Goal: Task Accomplishment & Management: Complete application form

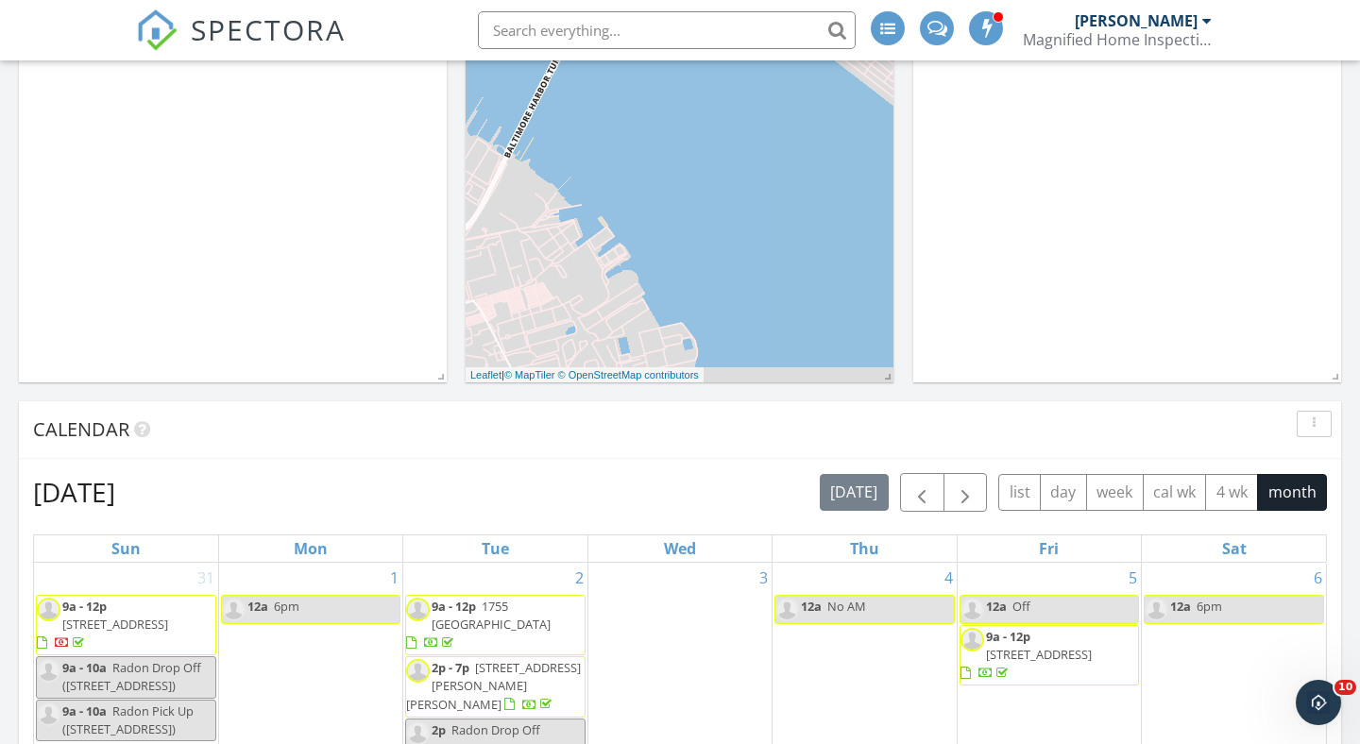
scroll to position [639, 0]
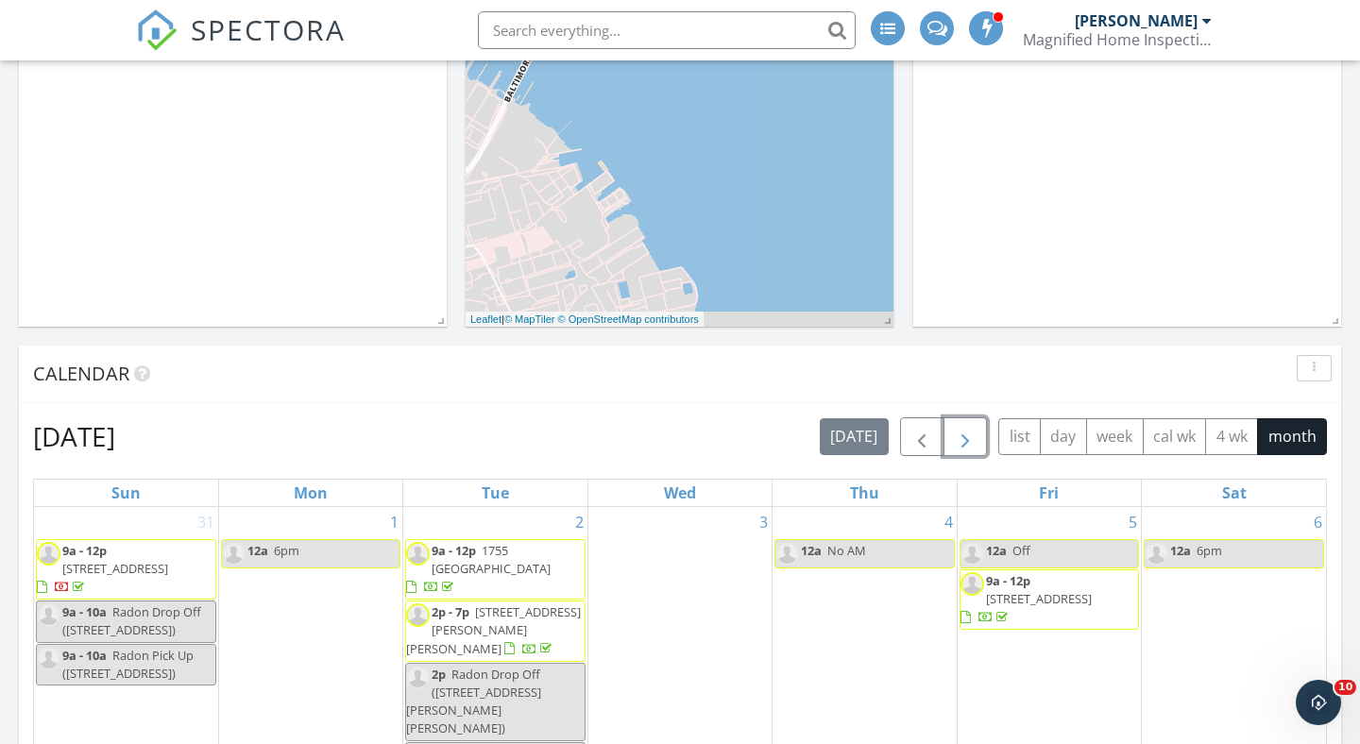
click at [965, 445] on span "button" at bounding box center [965, 437] width 23 height 23
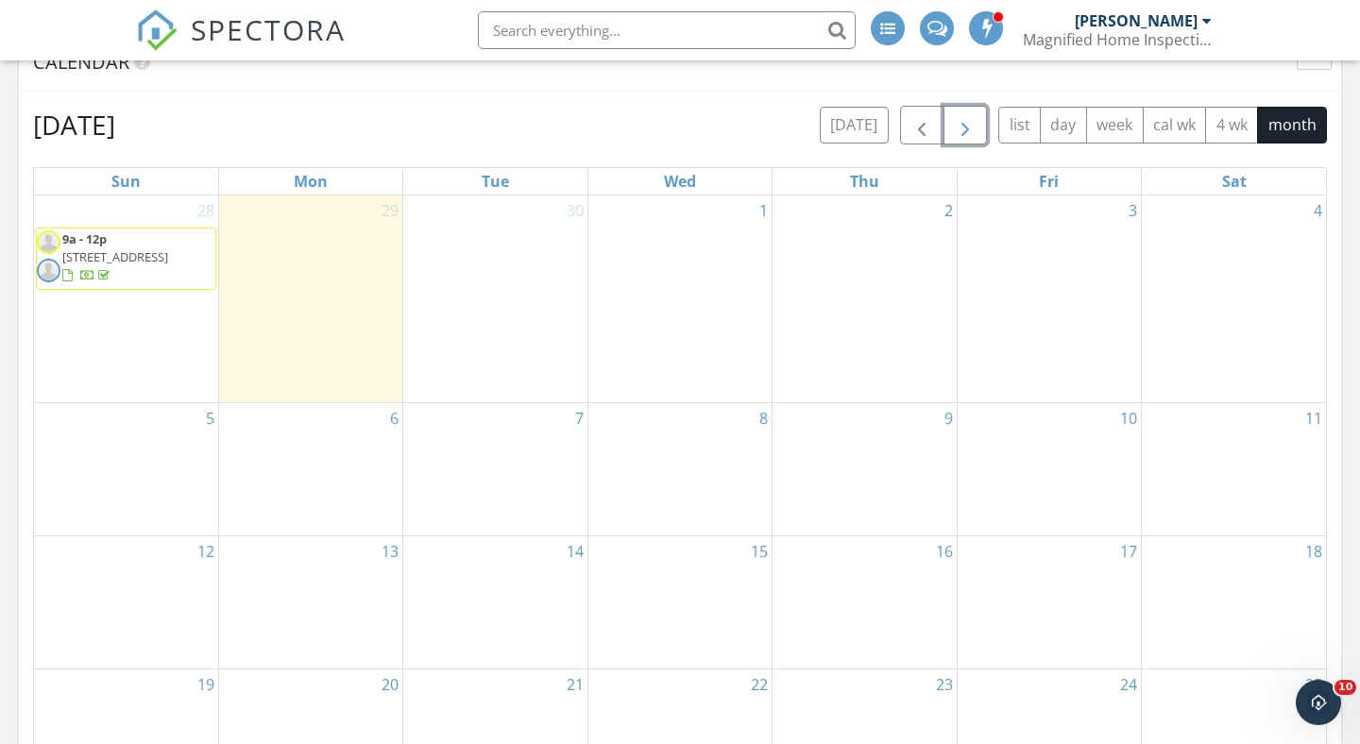
scroll to position [953, 0]
click at [1043, 211] on div "3" at bounding box center [1049, 297] width 183 height 207
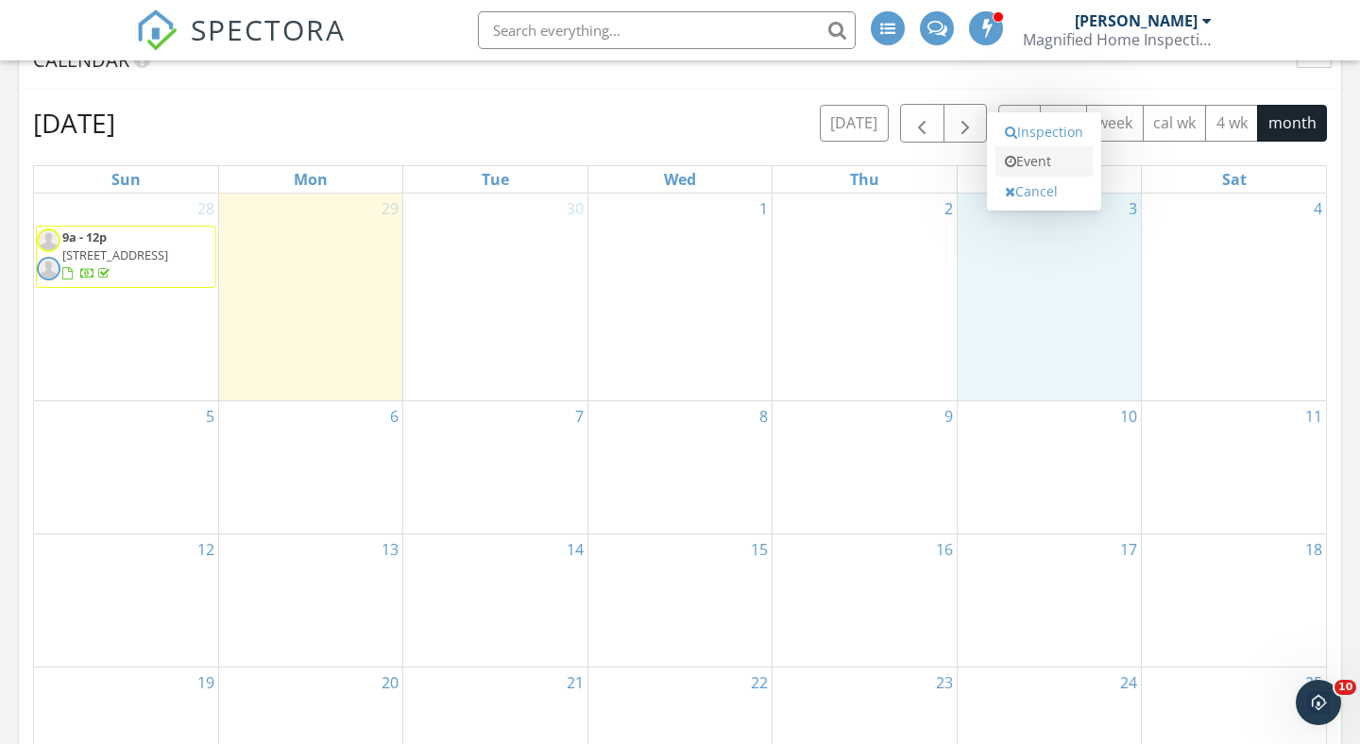
click at [1042, 158] on link "Event" at bounding box center [1043, 161] width 97 height 30
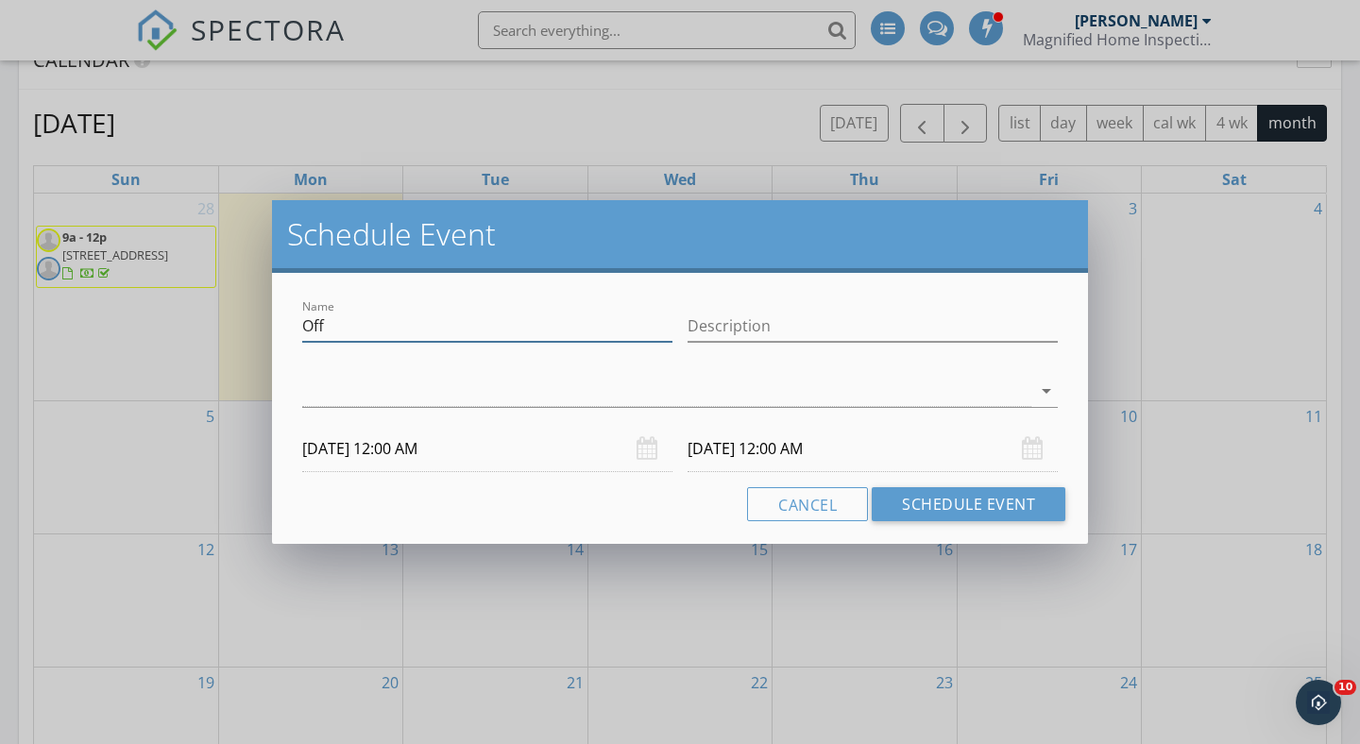
click at [450, 321] on input "Off" at bounding box center [487, 326] width 370 height 31
drag, startPoint x: 450, startPoint y: 321, endPoint x: 212, endPoint y: 321, distance: 238.9
click at [219, 321] on div "Schedule Event Name Off Description arrow_drop_down 10/03/2025 12:00 AM 10/04/2…" at bounding box center [680, 372] width 1360 height 744
type input "Off-Wedding"
click at [1044, 392] on icon "arrow_drop_down" at bounding box center [1046, 391] width 23 height 23
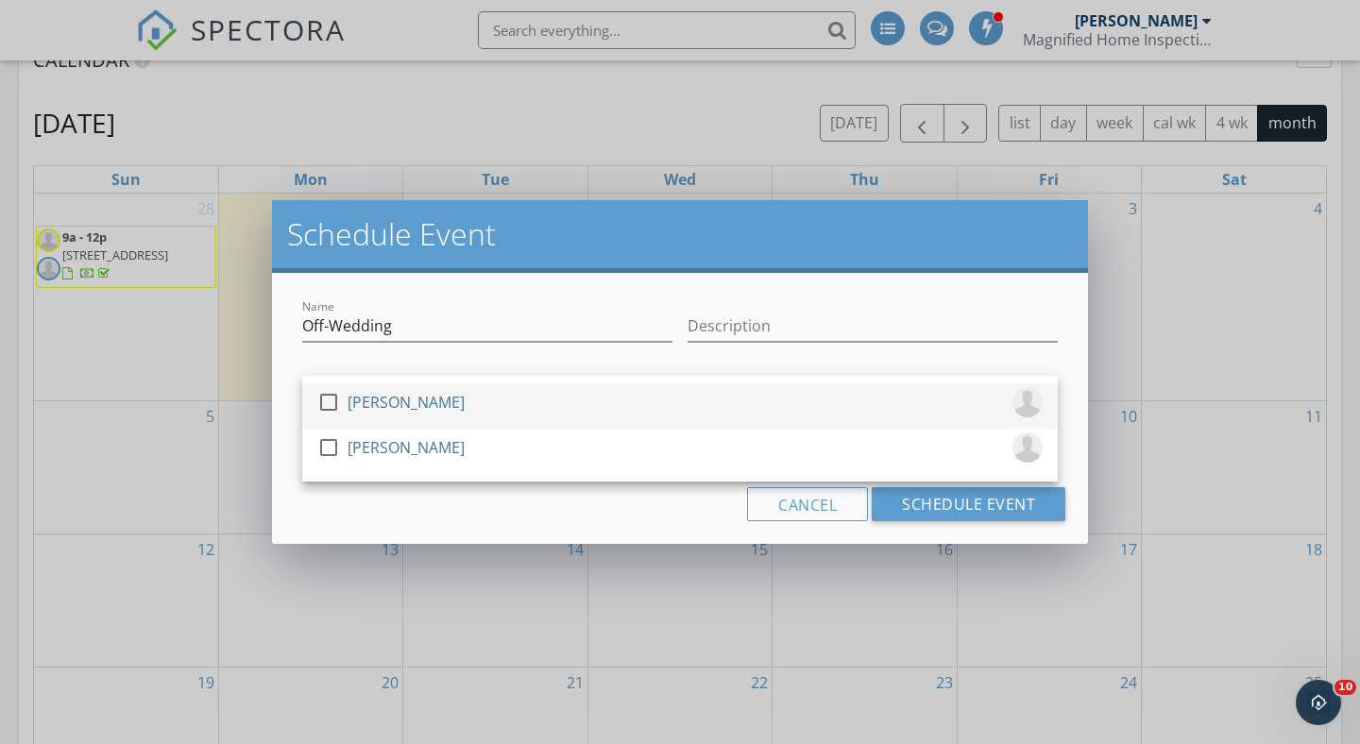
click at [335, 402] on div at bounding box center [329, 402] width 32 height 32
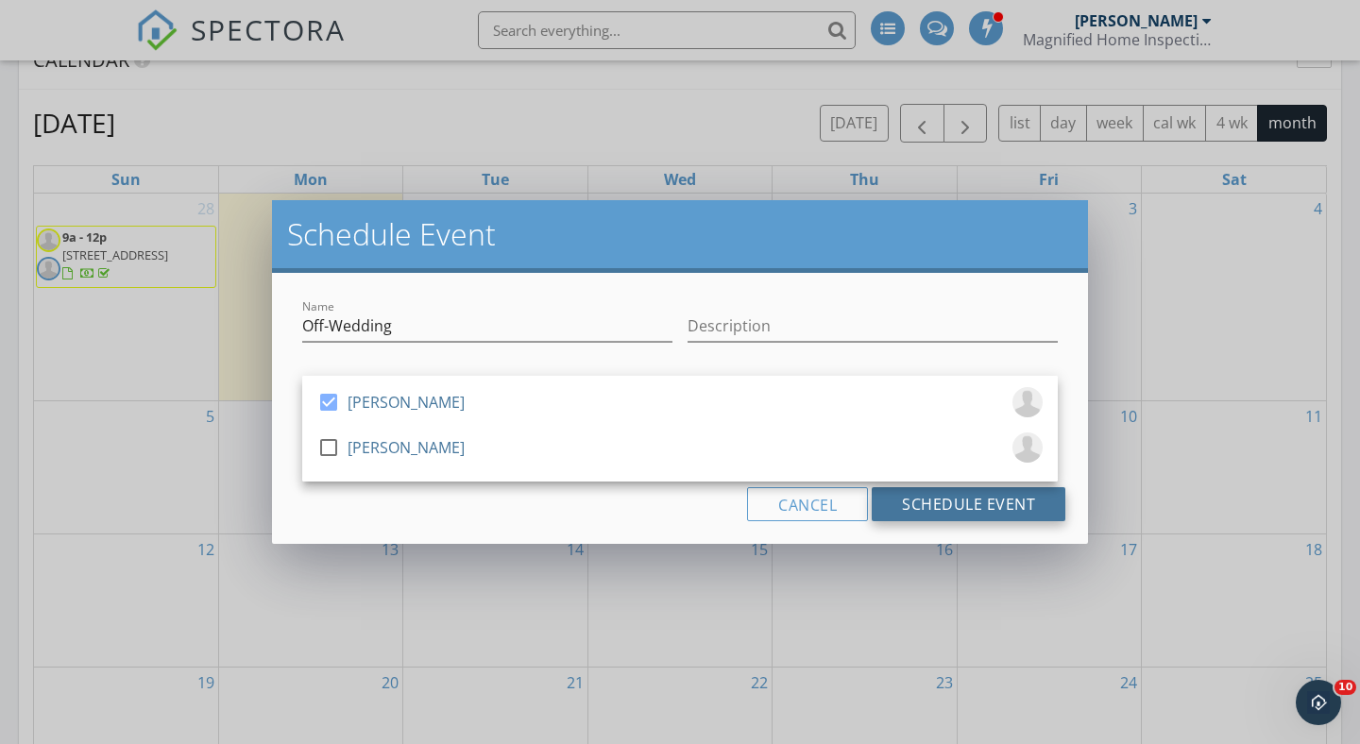
click at [959, 500] on button "Schedule Event" at bounding box center [969, 504] width 194 height 34
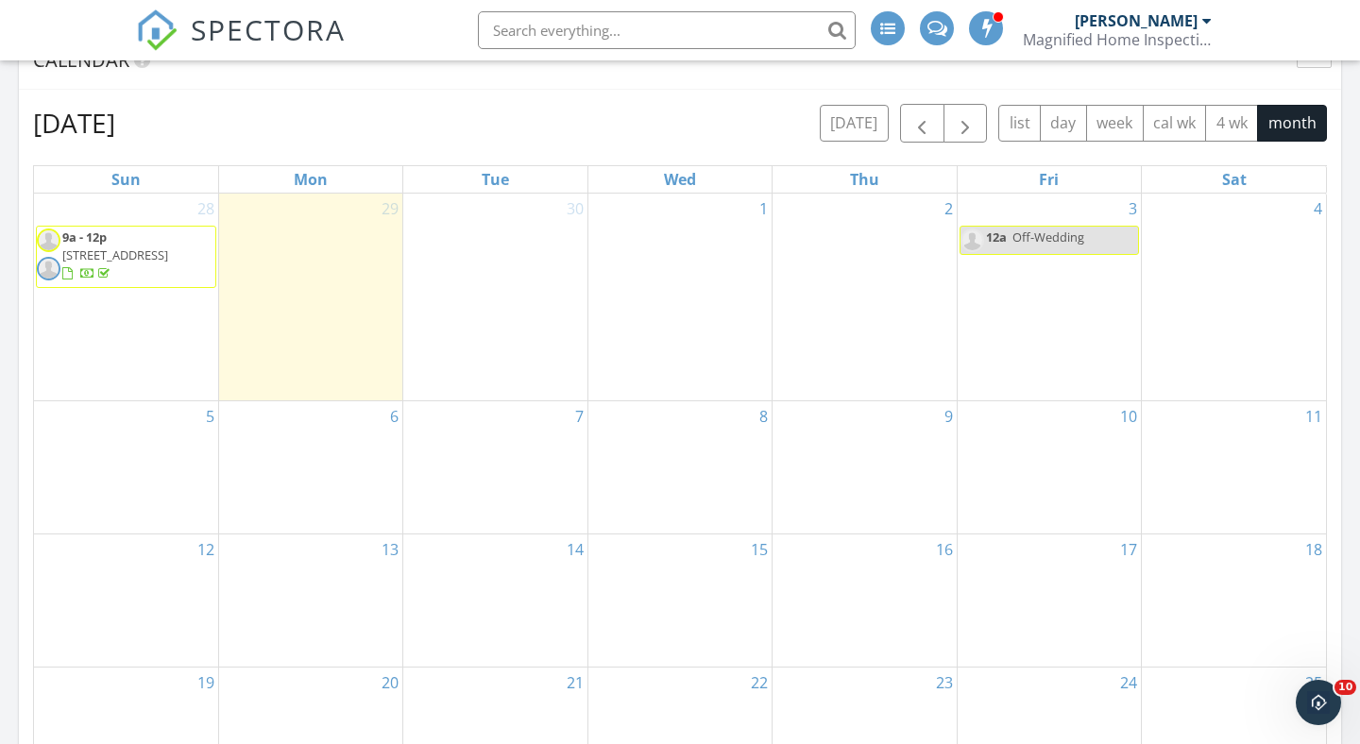
click at [1117, 242] on link "12a Off-Wedding" at bounding box center [1048, 240] width 179 height 29
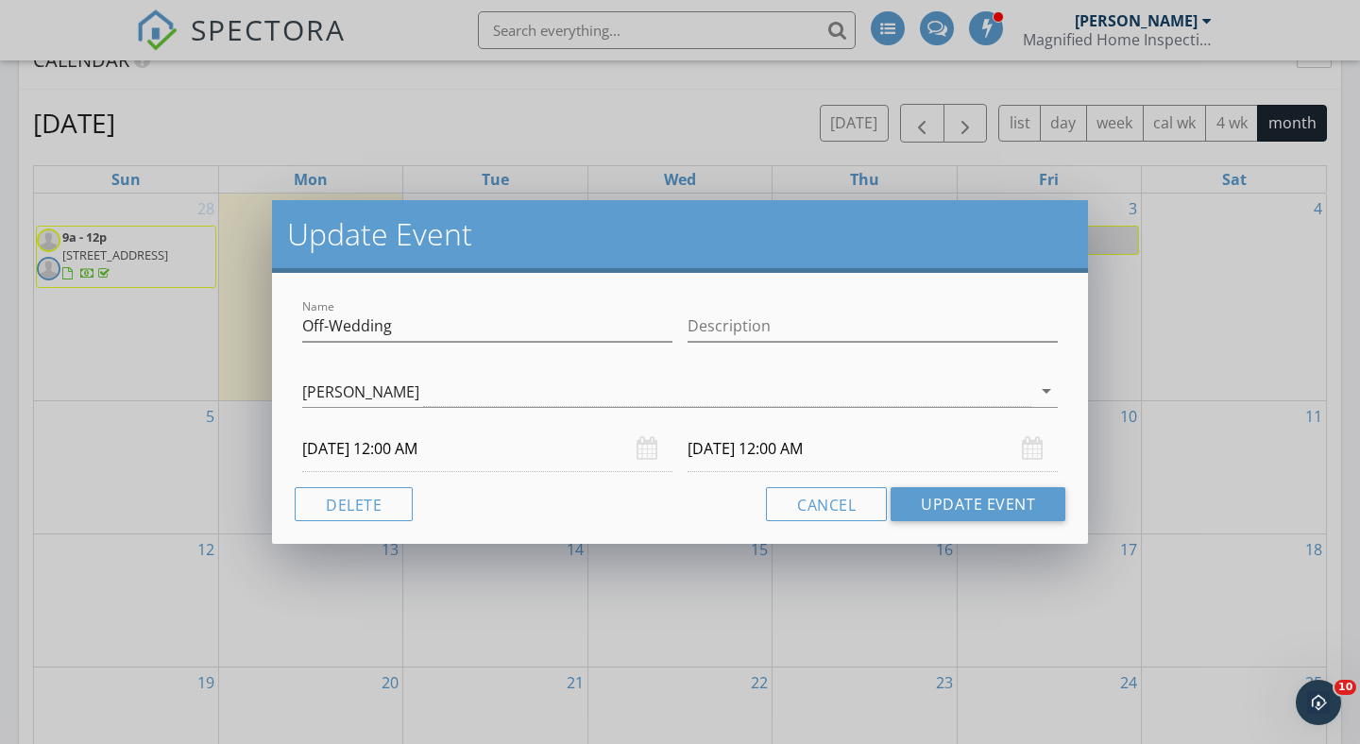
click at [1029, 438] on div "10/04/2025 12:00 AM" at bounding box center [872, 449] width 370 height 46
click at [1032, 444] on div "10/04/2025 12:00 AM" at bounding box center [872, 449] width 370 height 46
click at [721, 447] on input "10/04/2025 12:00 AM" at bounding box center [872, 449] width 370 height 46
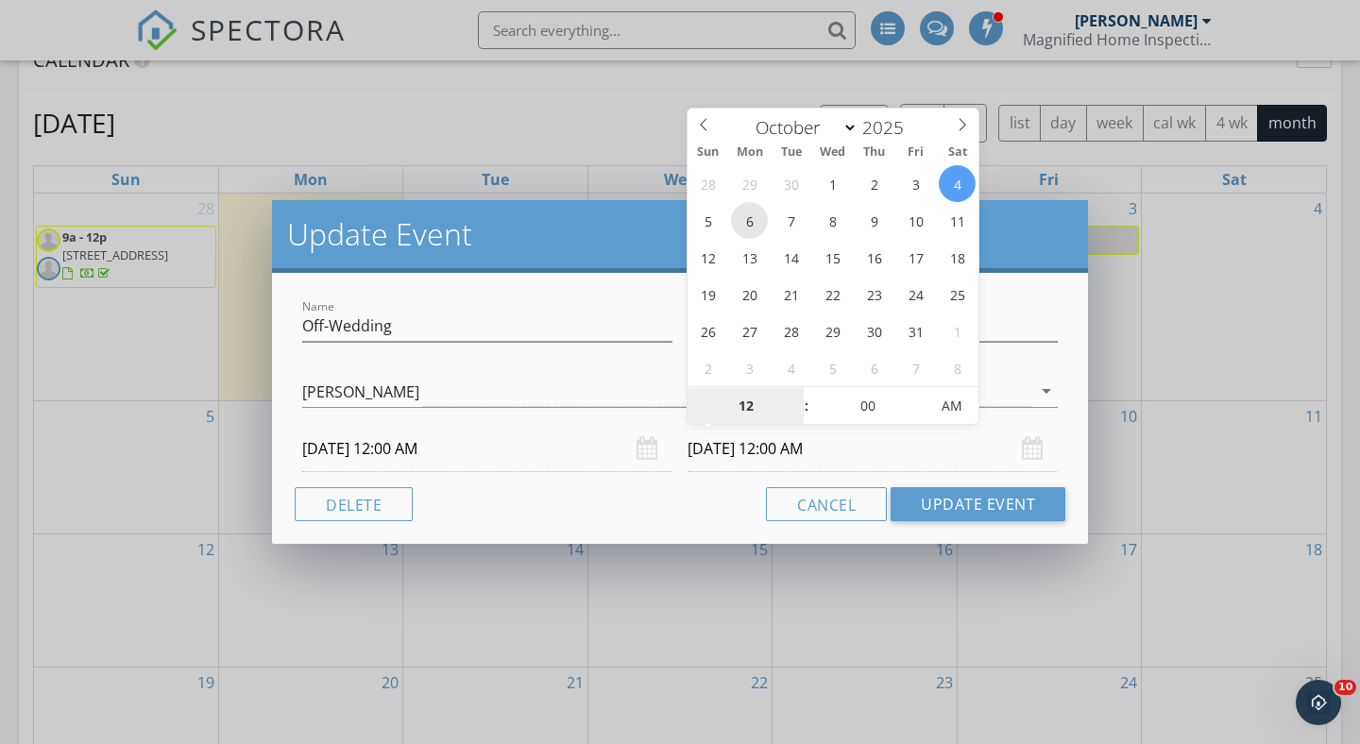
type input "10/06/2025 12:00 AM"
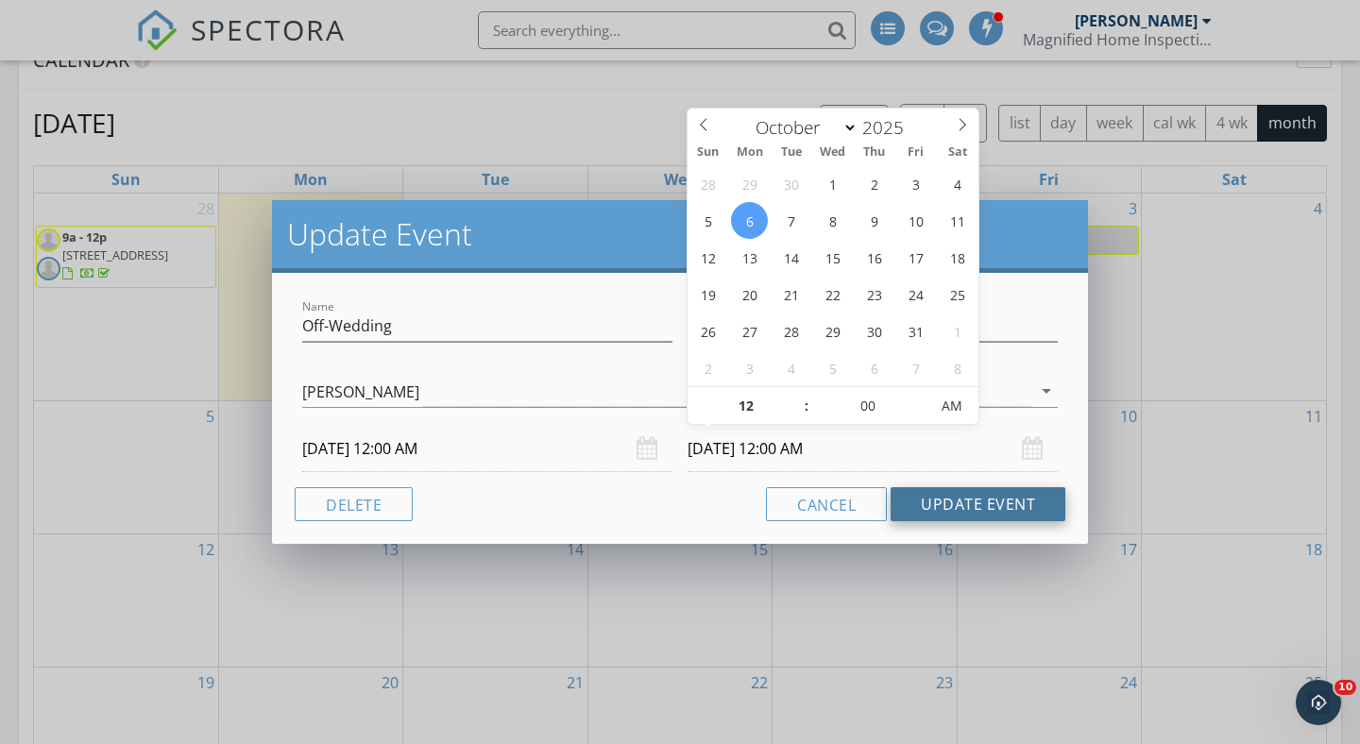
click at [960, 498] on button "Update Event" at bounding box center [977, 504] width 175 height 34
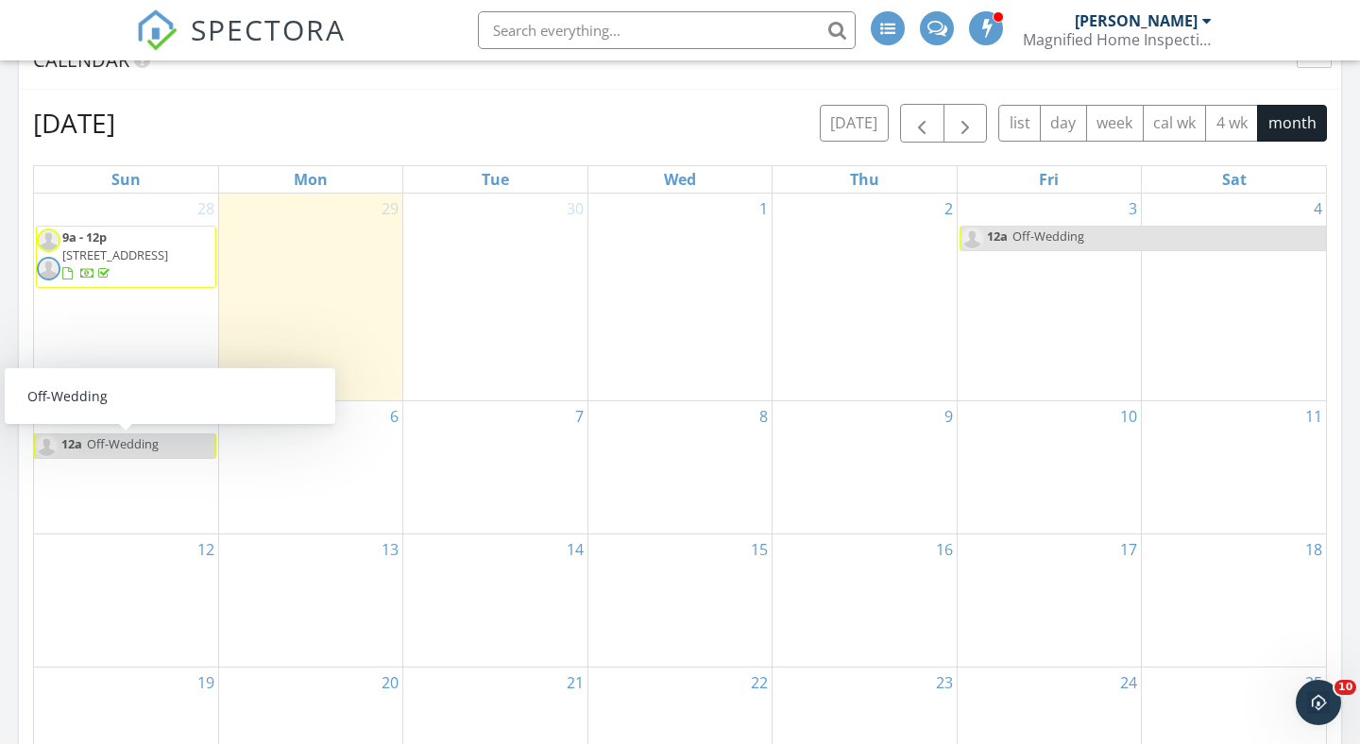
click at [195, 444] on span "Off-Wedding" at bounding box center [150, 446] width 129 height 24
select select "9"
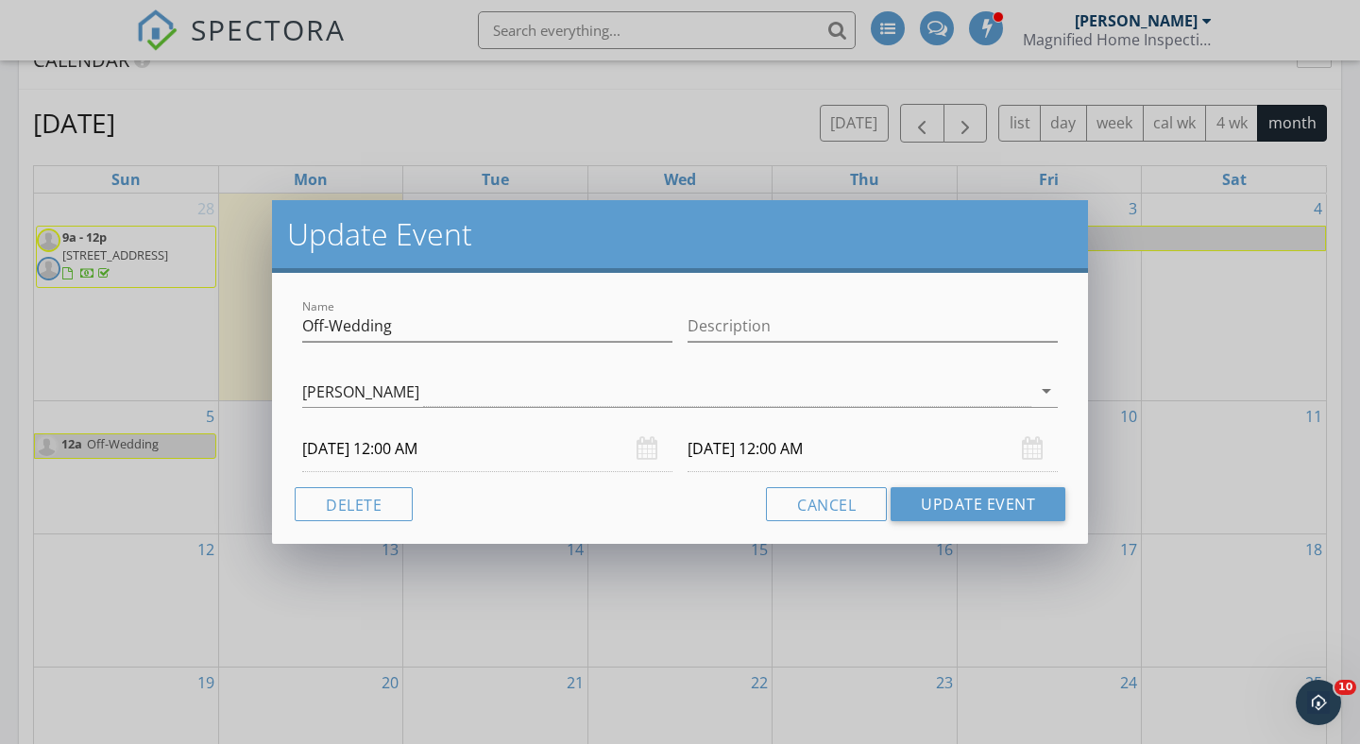
click at [721, 451] on input "10/06/2025 12:00 AM" at bounding box center [872, 449] width 370 height 46
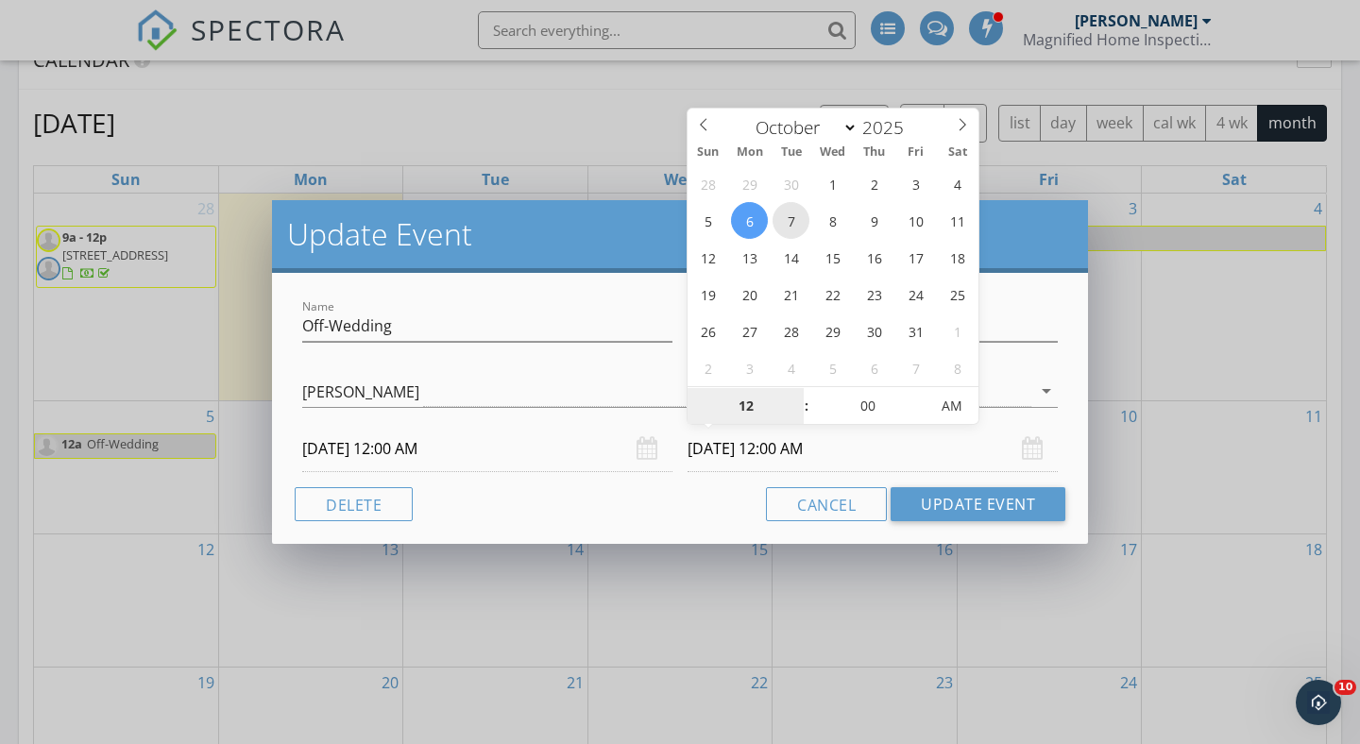
type input "10/07/2025 12:00 AM"
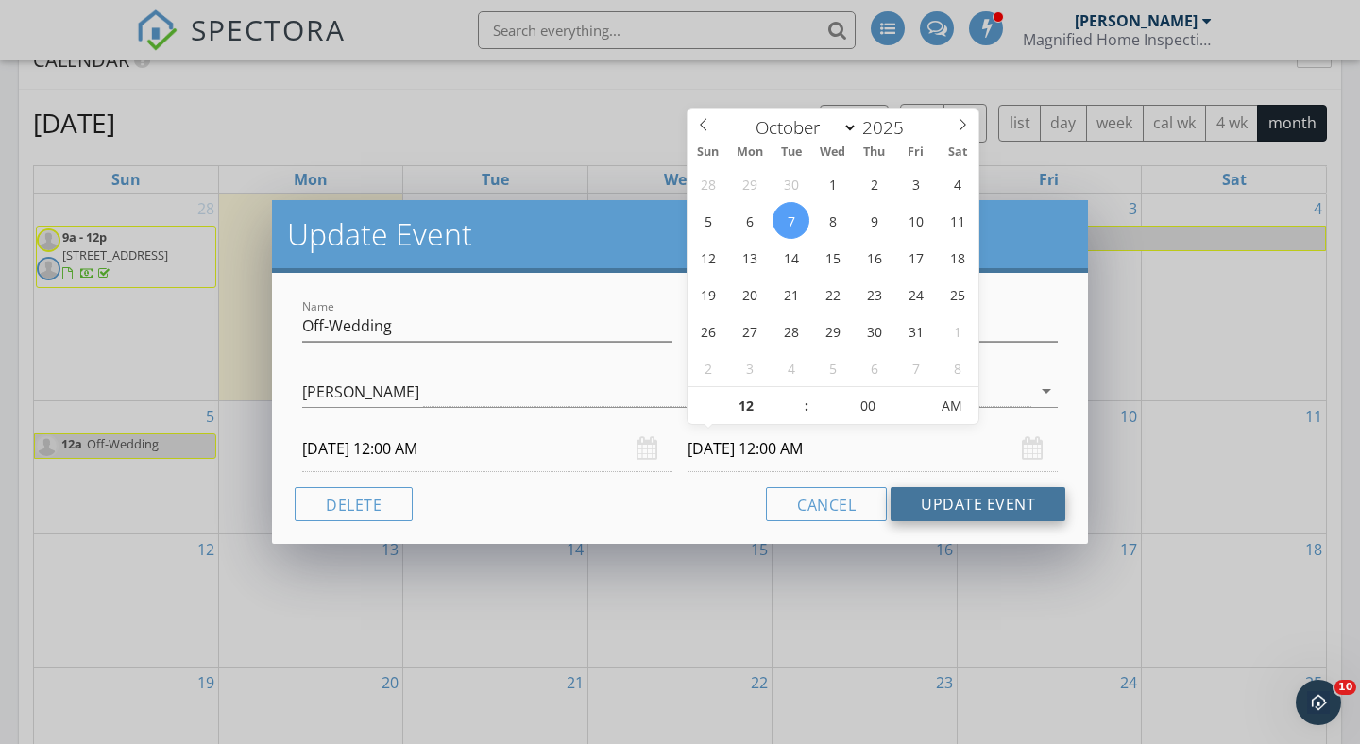
click at [940, 520] on button "Update Event" at bounding box center [977, 504] width 175 height 34
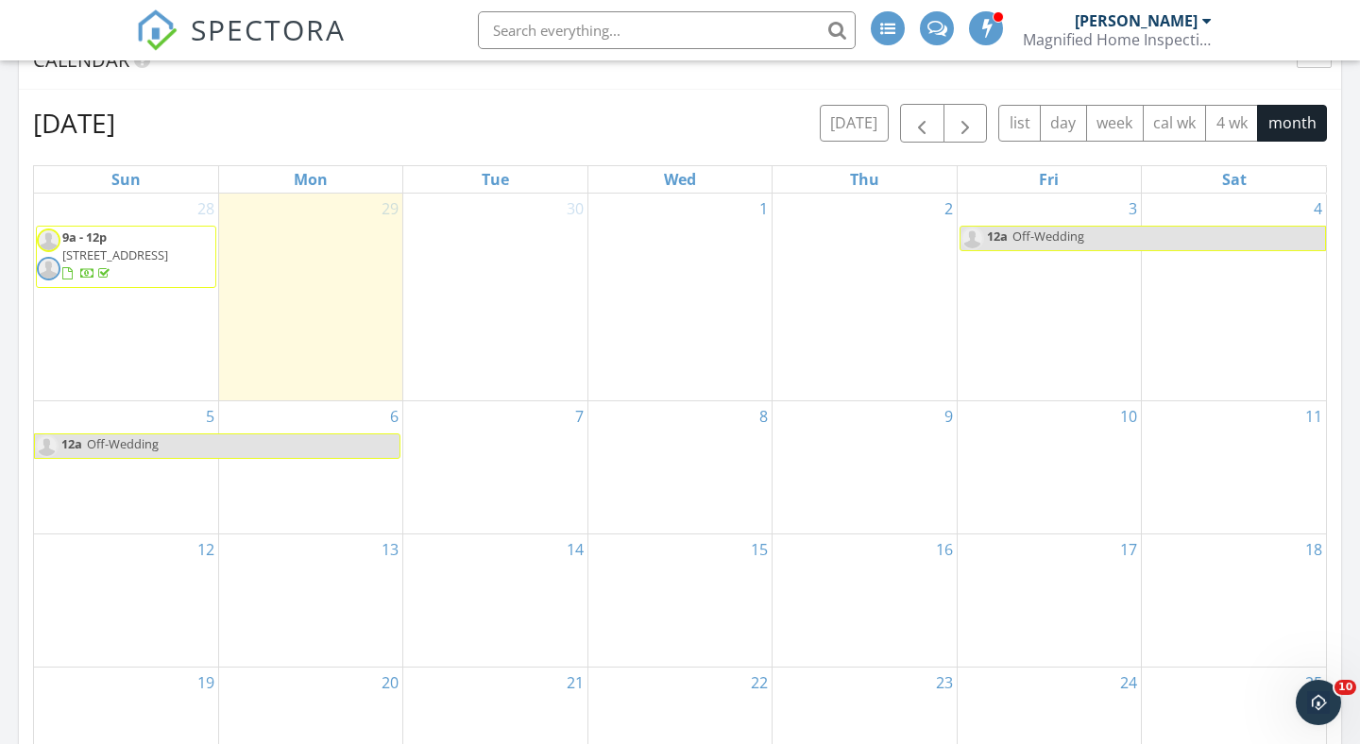
click at [511, 430] on div "7" at bounding box center [494, 467] width 183 height 132
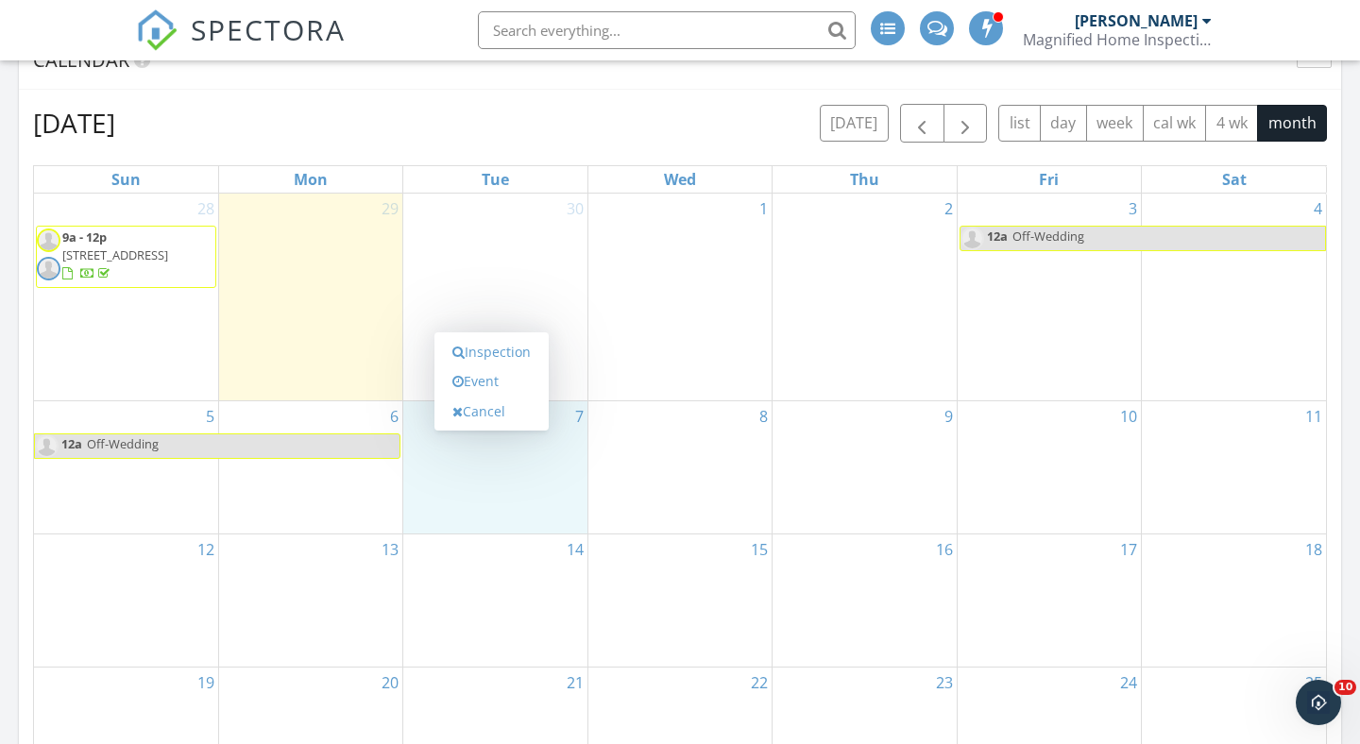
click at [588, 102] on div "October 2025 today list day week cal wk 4 wk month Sun Mon Tue Wed Thu Fri Sat …" at bounding box center [680, 519] width 1322 height 858
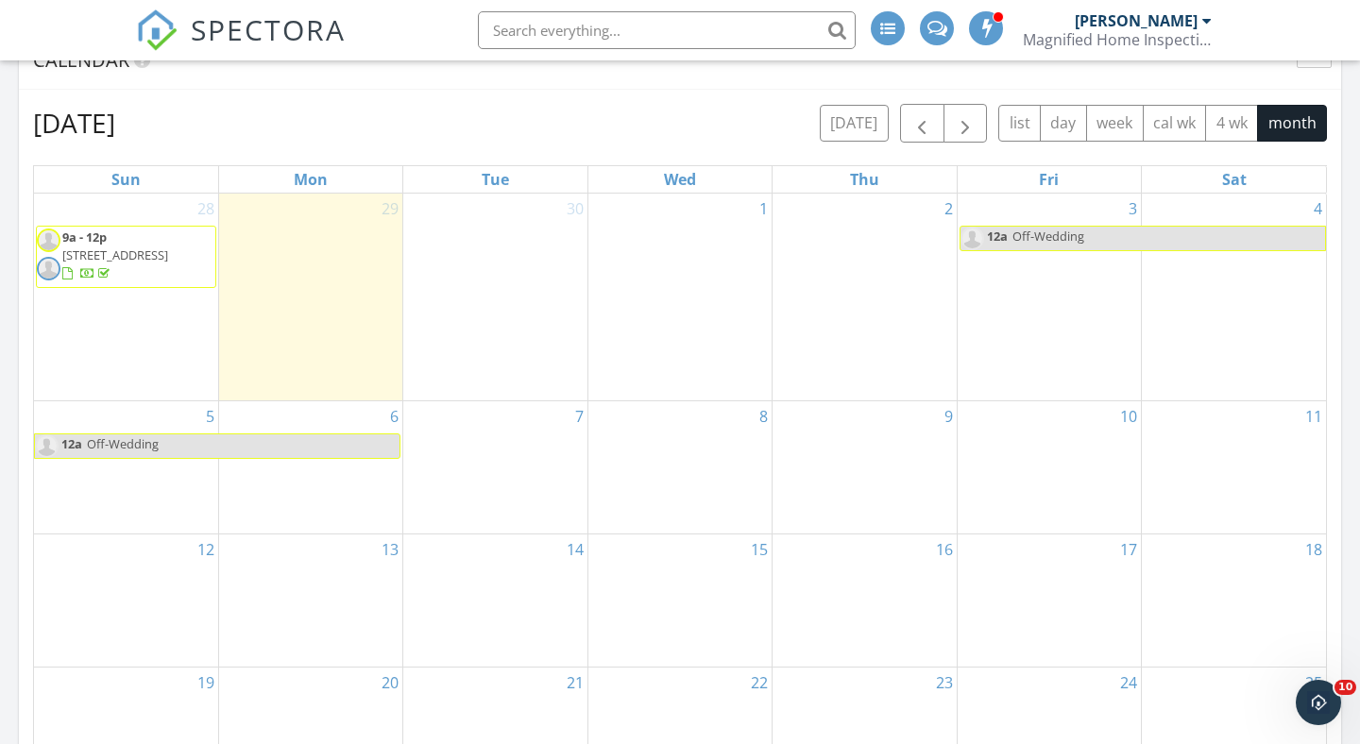
click at [473, 433] on div "7" at bounding box center [494, 467] width 183 height 132
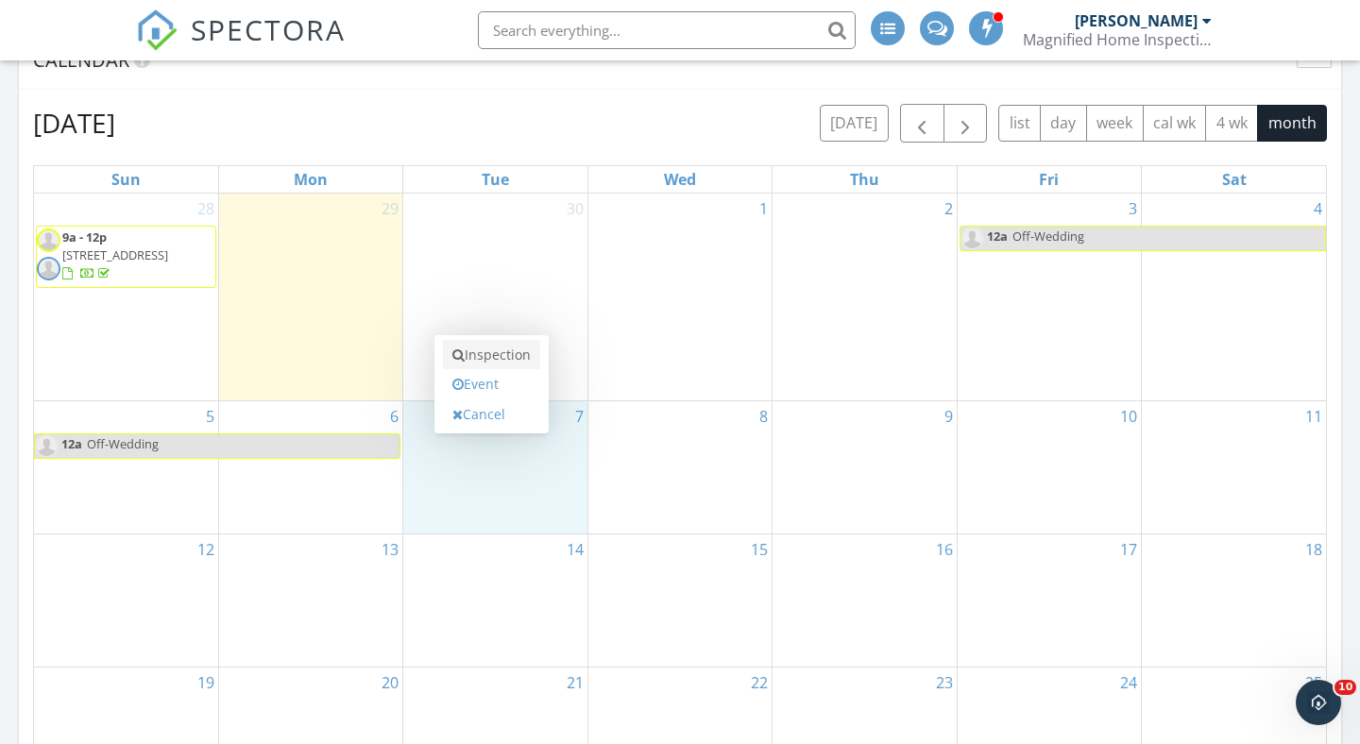
click at [500, 359] on link "Inspection" at bounding box center [491, 355] width 97 height 30
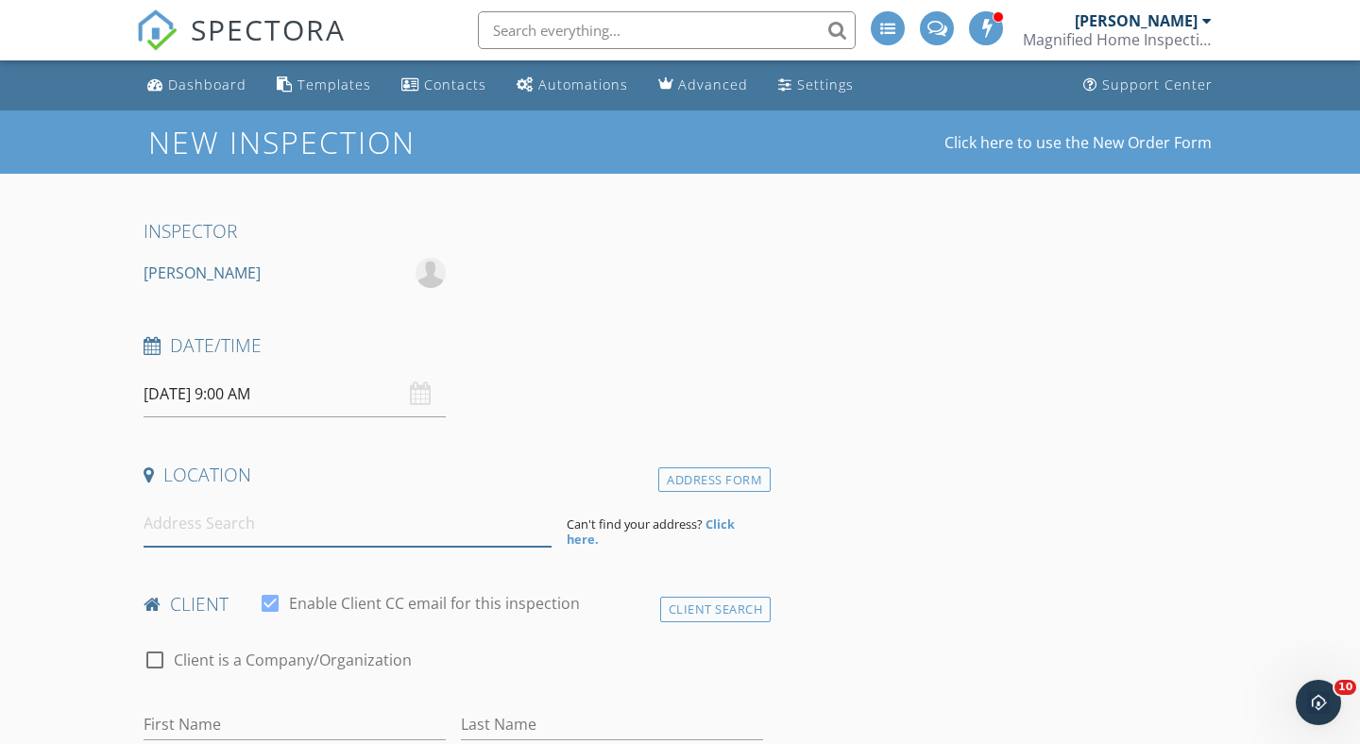
click at [310, 518] on input at bounding box center [348, 523] width 408 height 46
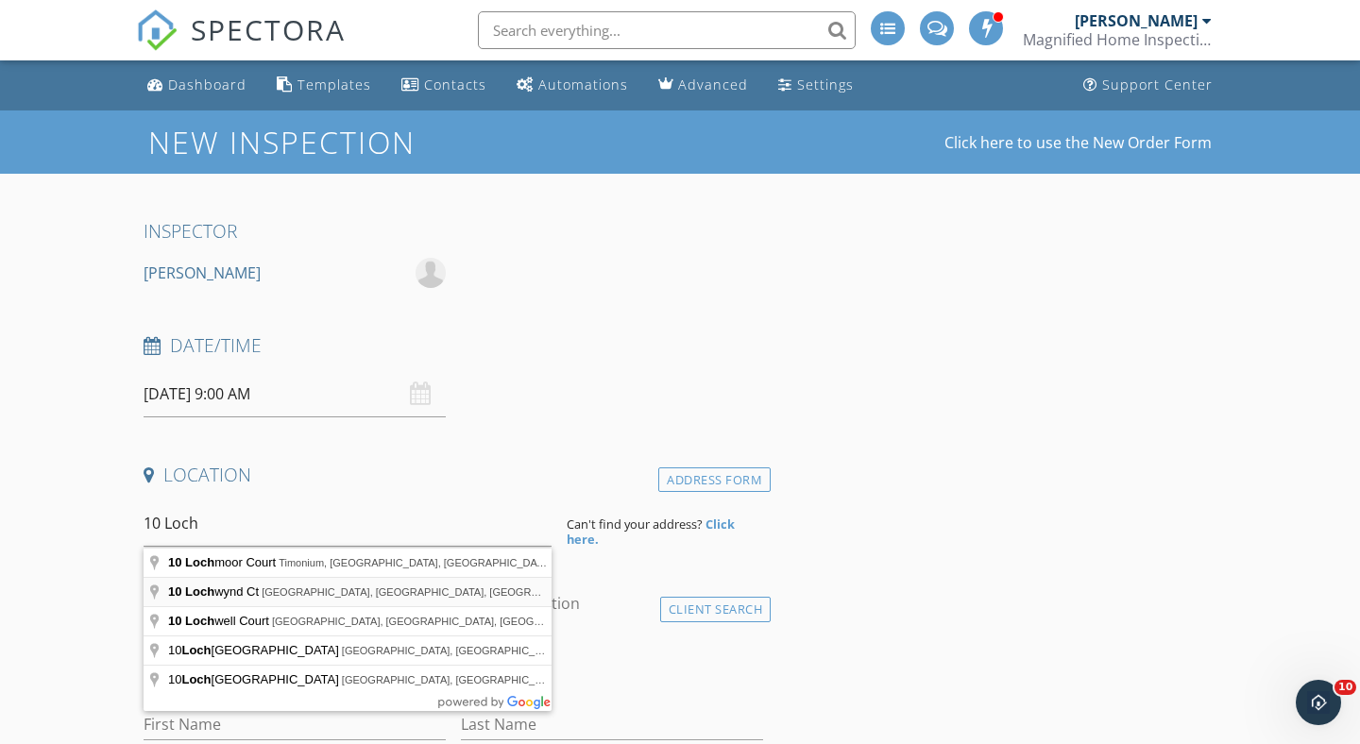
type input "10 Lochwynd Ct, Phoenix, MD, USA"
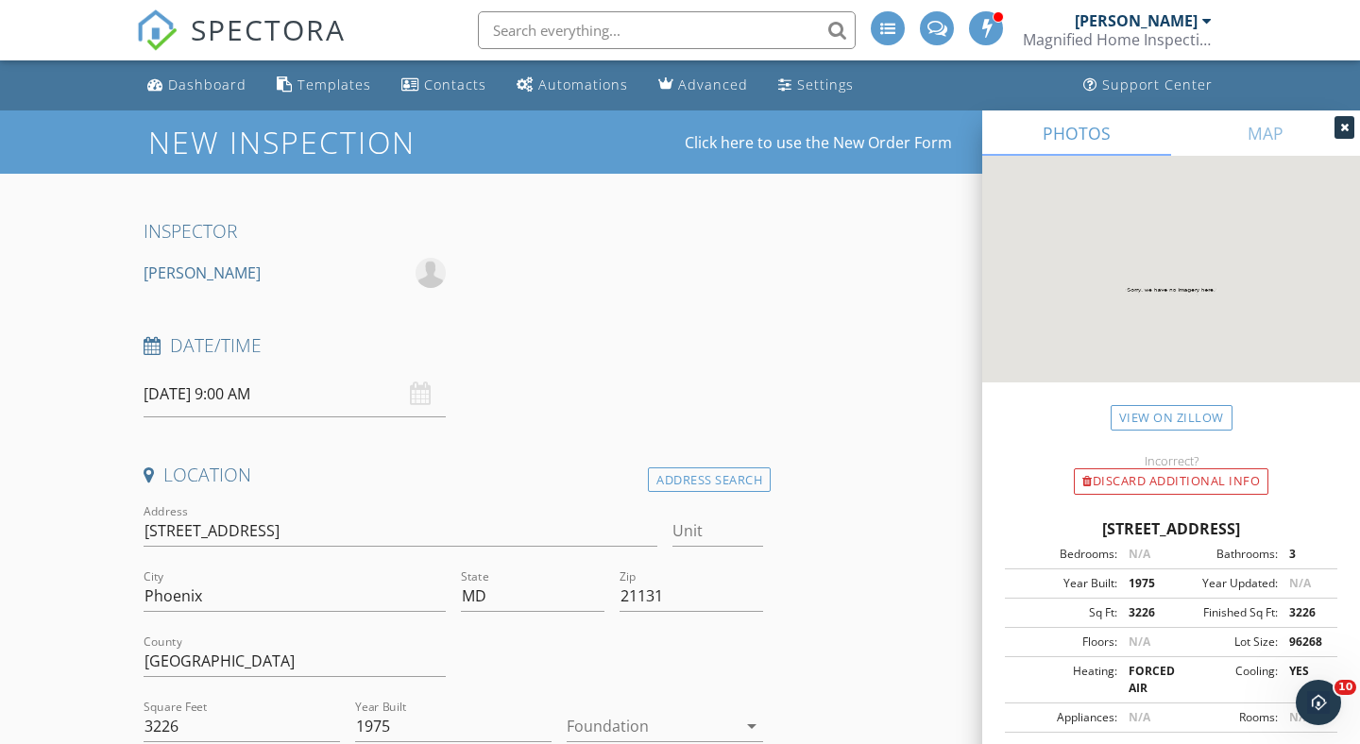
click at [1346, 129] on icon at bounding box center [1344, 127] width 8 height 11
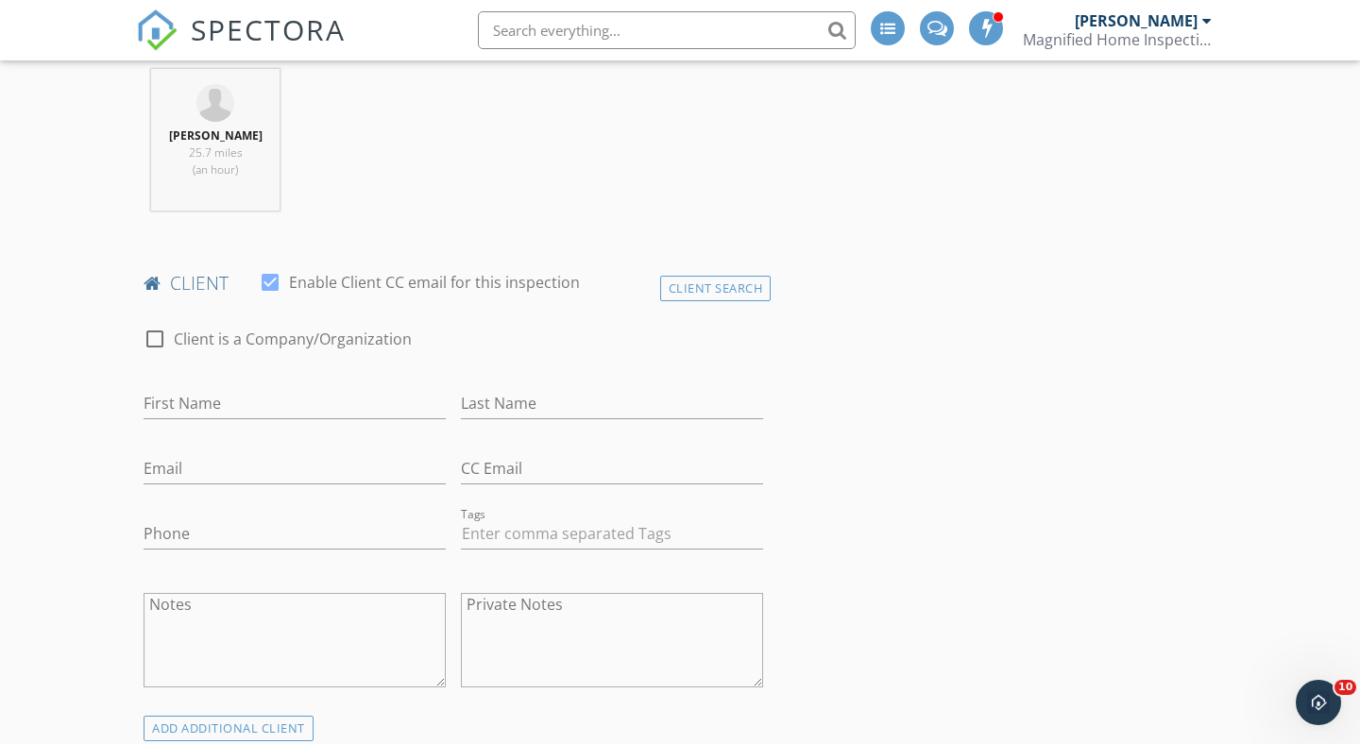
scroll to position [721, 0]
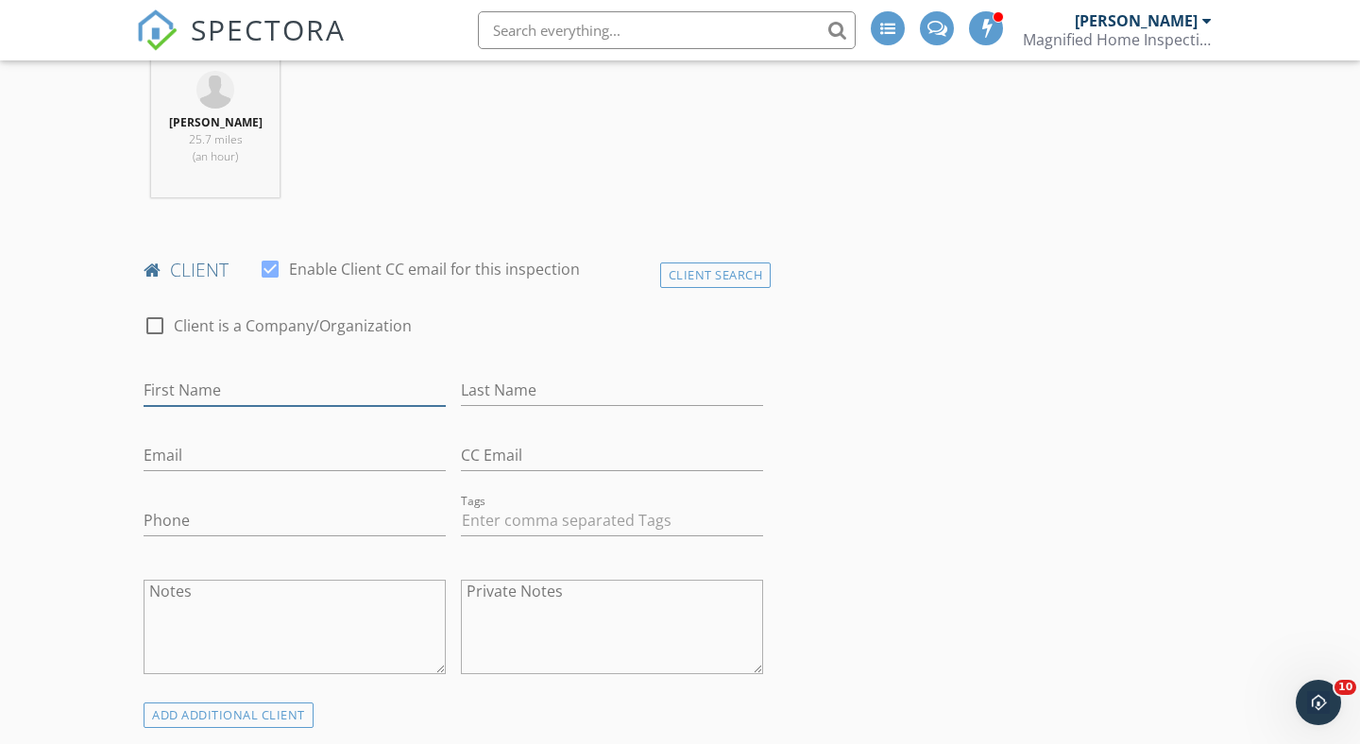
click at [264, 382] on input "First Name" at bounding box center [295, 390] width 302 height 31
type input "[PERSON_NAME]"
type input "Lubertine"
click at [164, 458] on input "Email" at bounding box center [295, 455] width 302 height 31
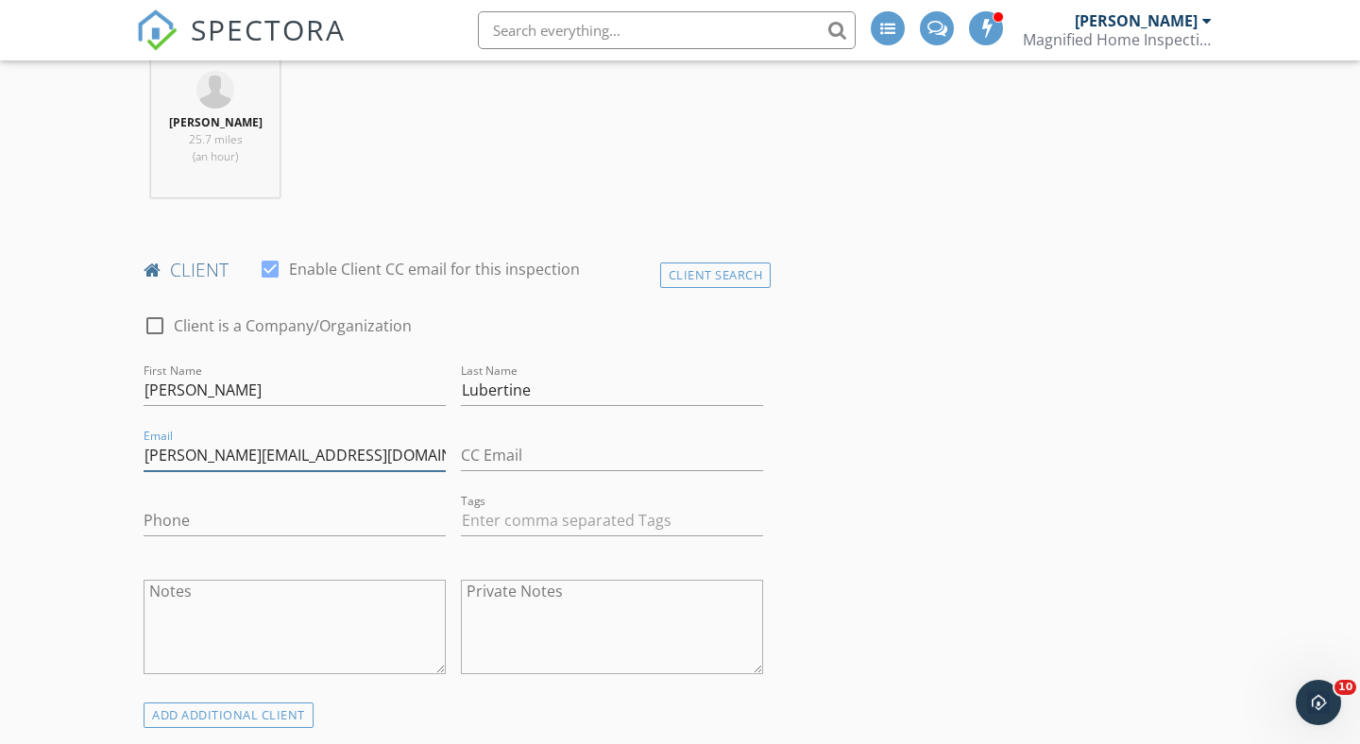
type input "[PERSON_NAME][EMAIL_ADDRESS][DOMAIN_NAME]"
type input "[PHONE_NUMBER]"
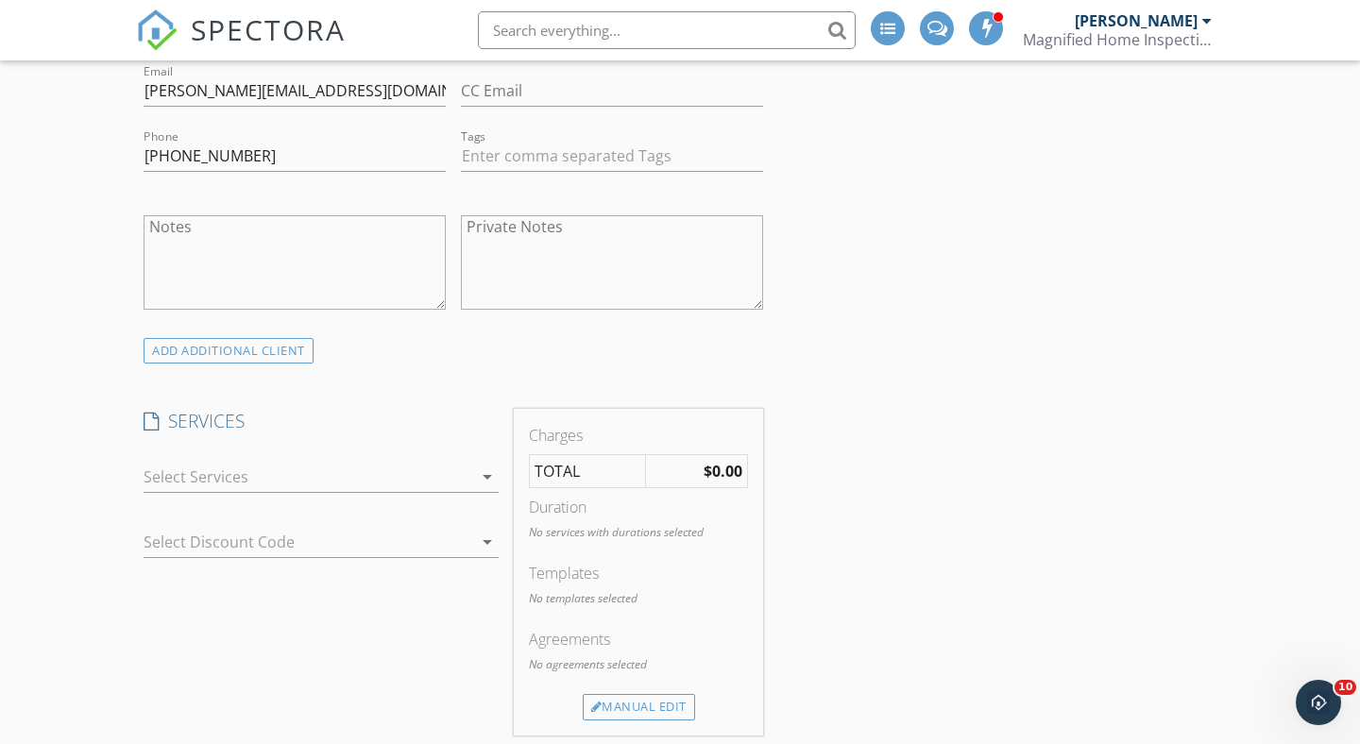
scroll to position [1159, 0]
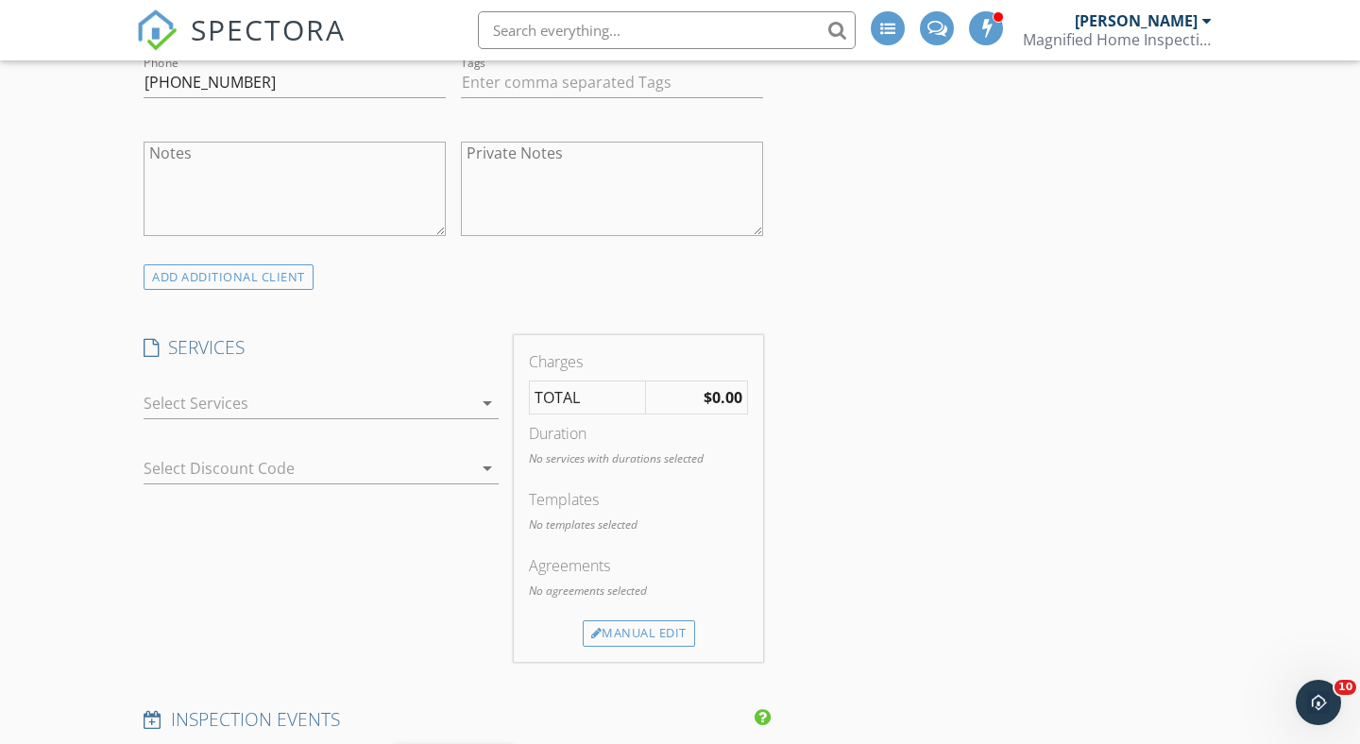
click at [488, 402] on icon "arrow_drop_down" at bounding box center [487, 403] width 23 height 23
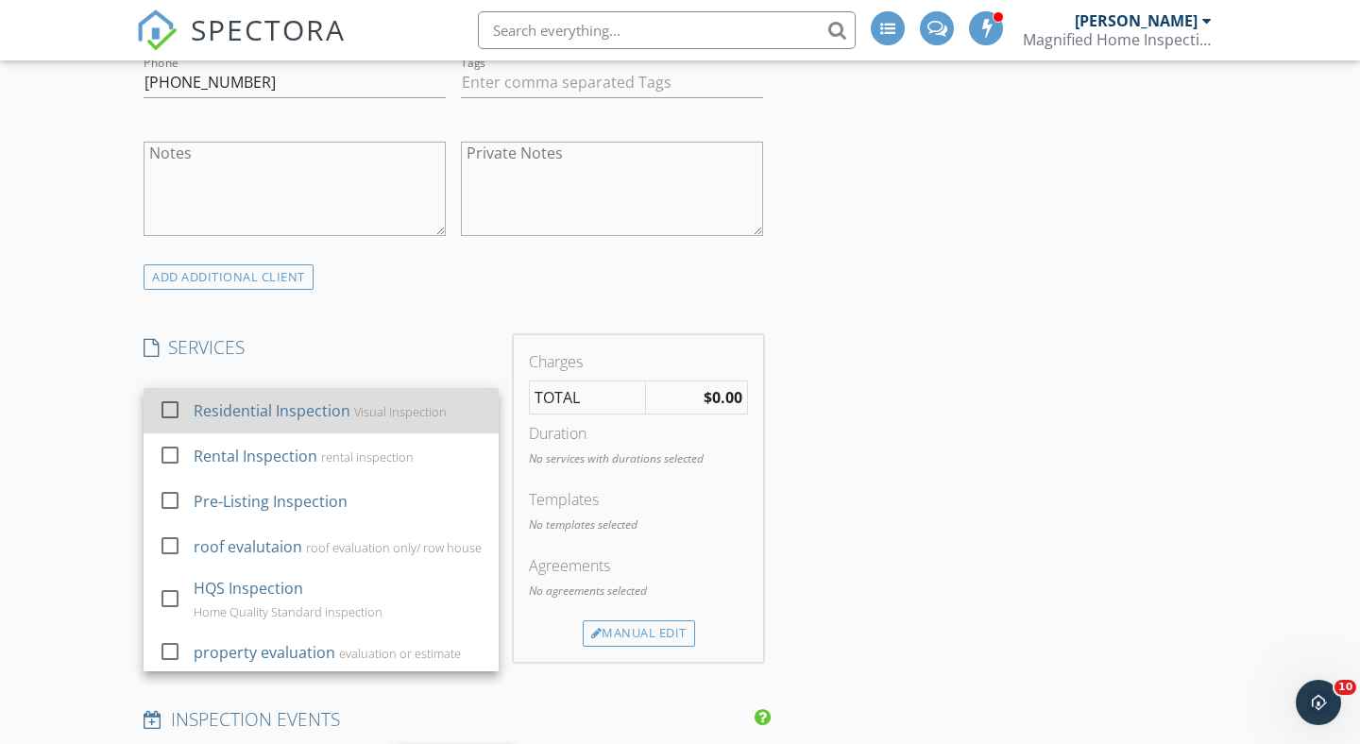
click at [269, 420] on div "Residential Inspection" at bounding box center [272, 410] width 157 height 23
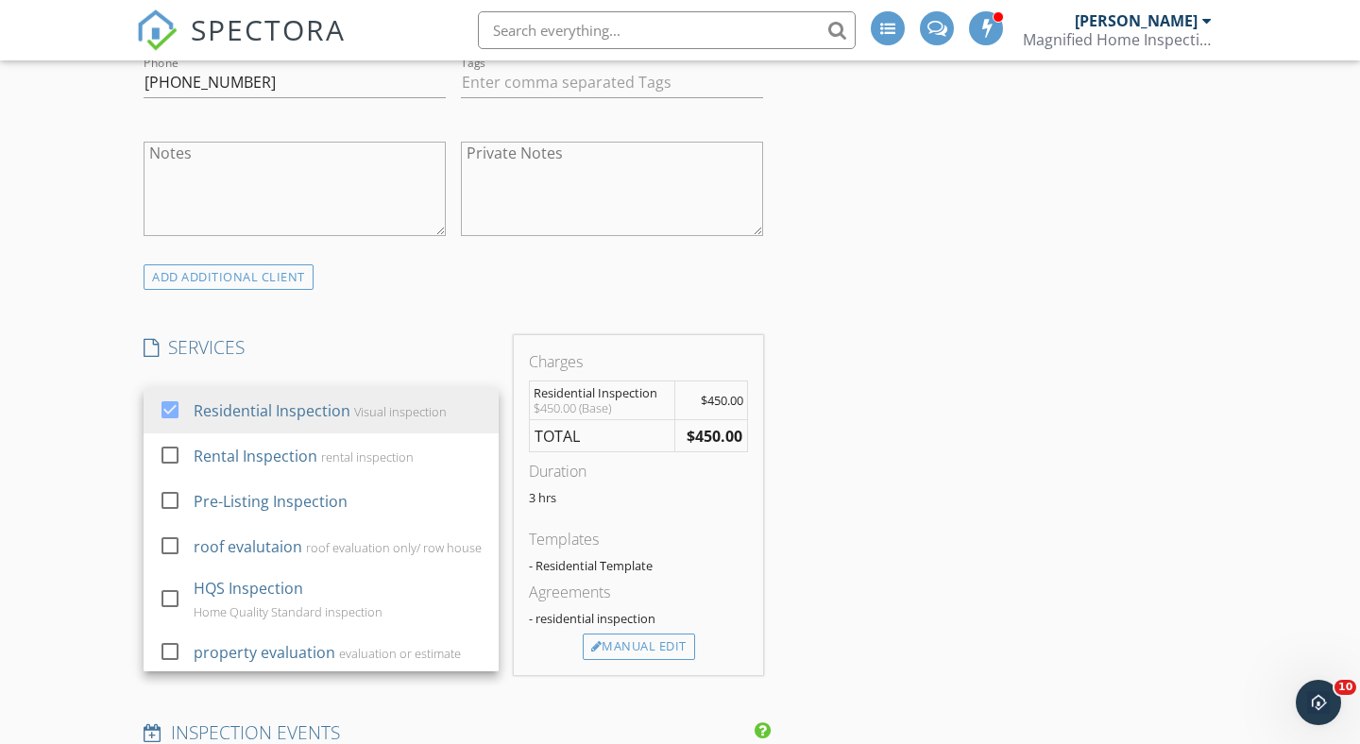
click at [50, 513] on div "New Inspection Click here to use the New Order Form INSPECTOR Marc Hagerthey Da…" at bounding box center [680, 696] width 1360 height 3489
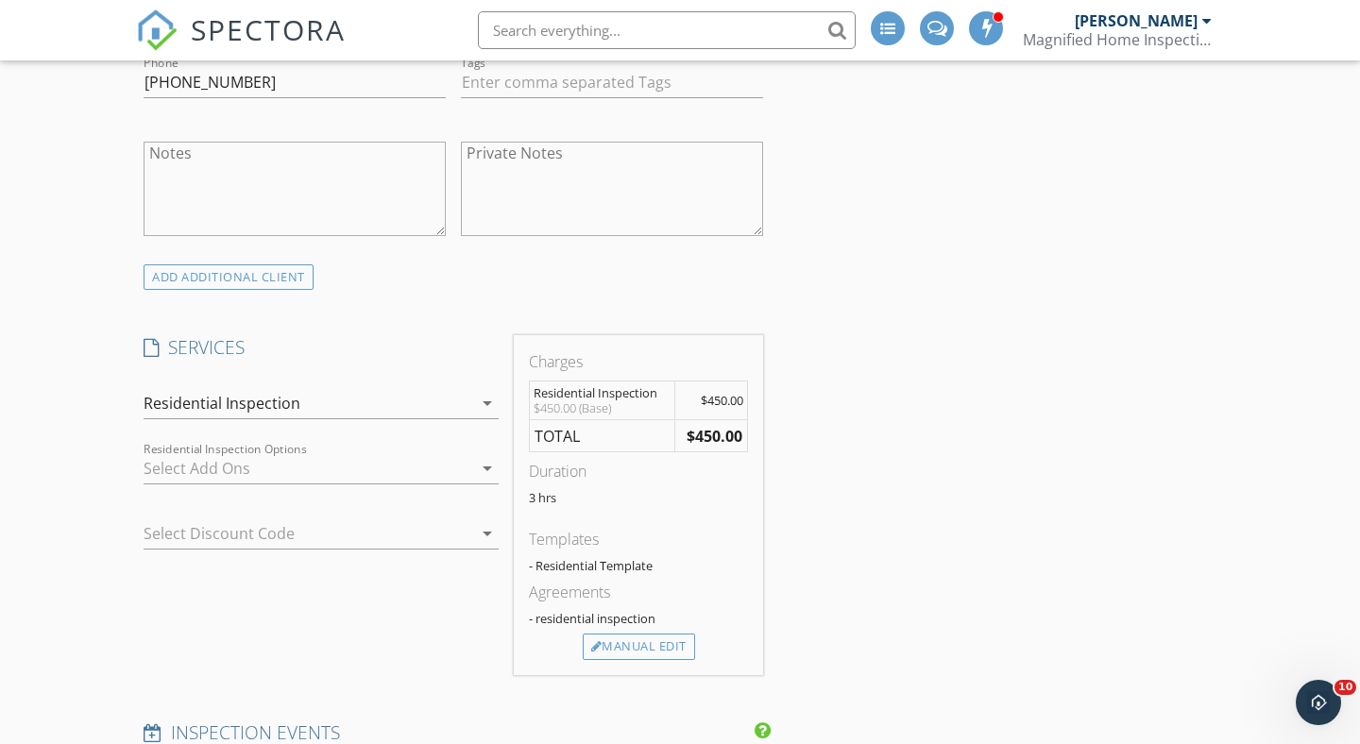
click at [489, 462] on icon "arrow_drop_down" at bounding box center [487, 468] width 23 height 23
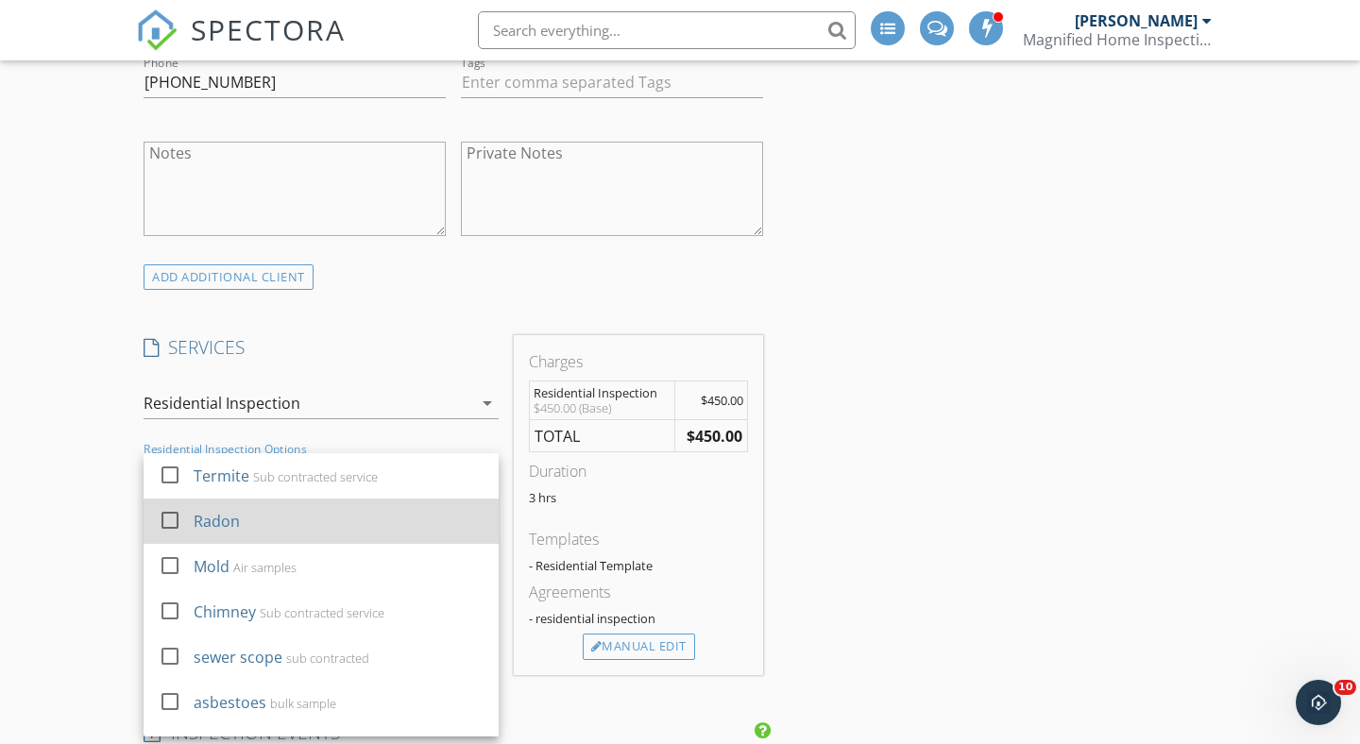
click at [173, 518] on div at bounding box center [170, 520] width 32 height 32
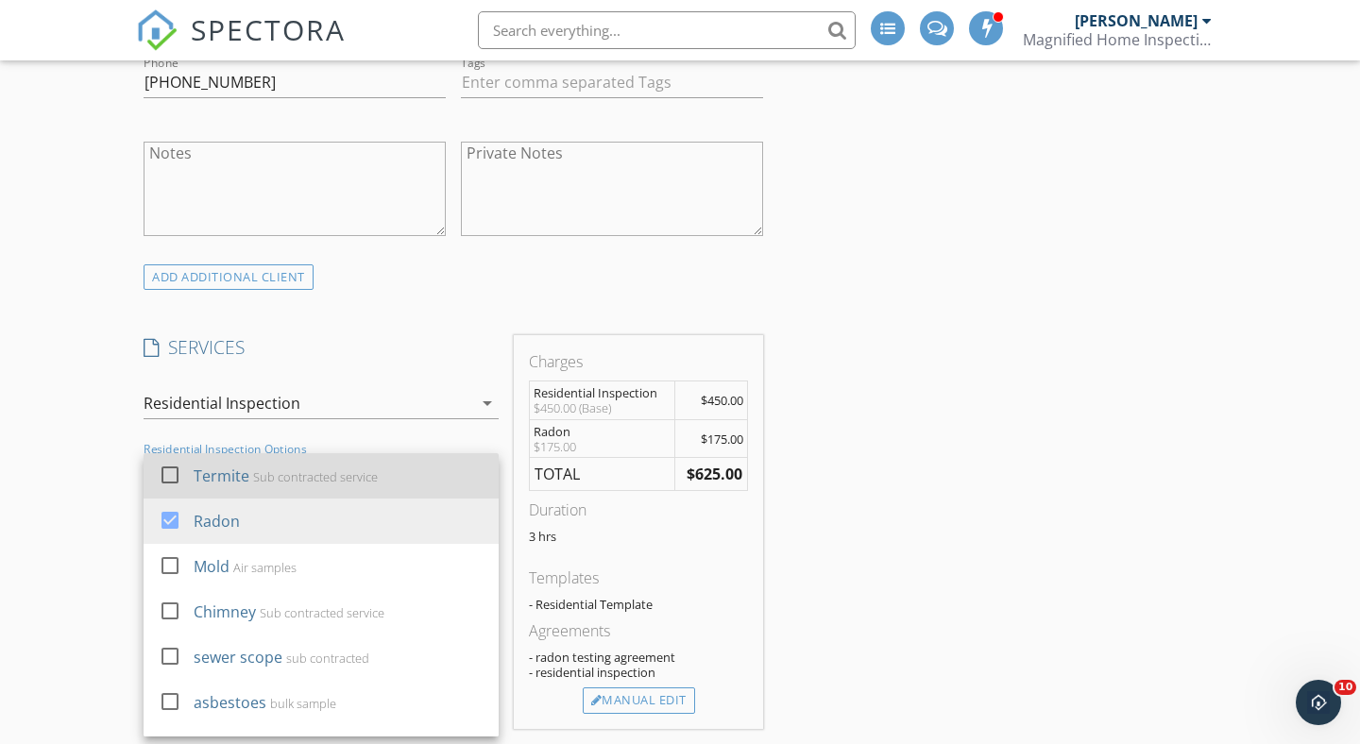
click at [168, 470] on div at bounding box center [170, 475] width 32 height 32
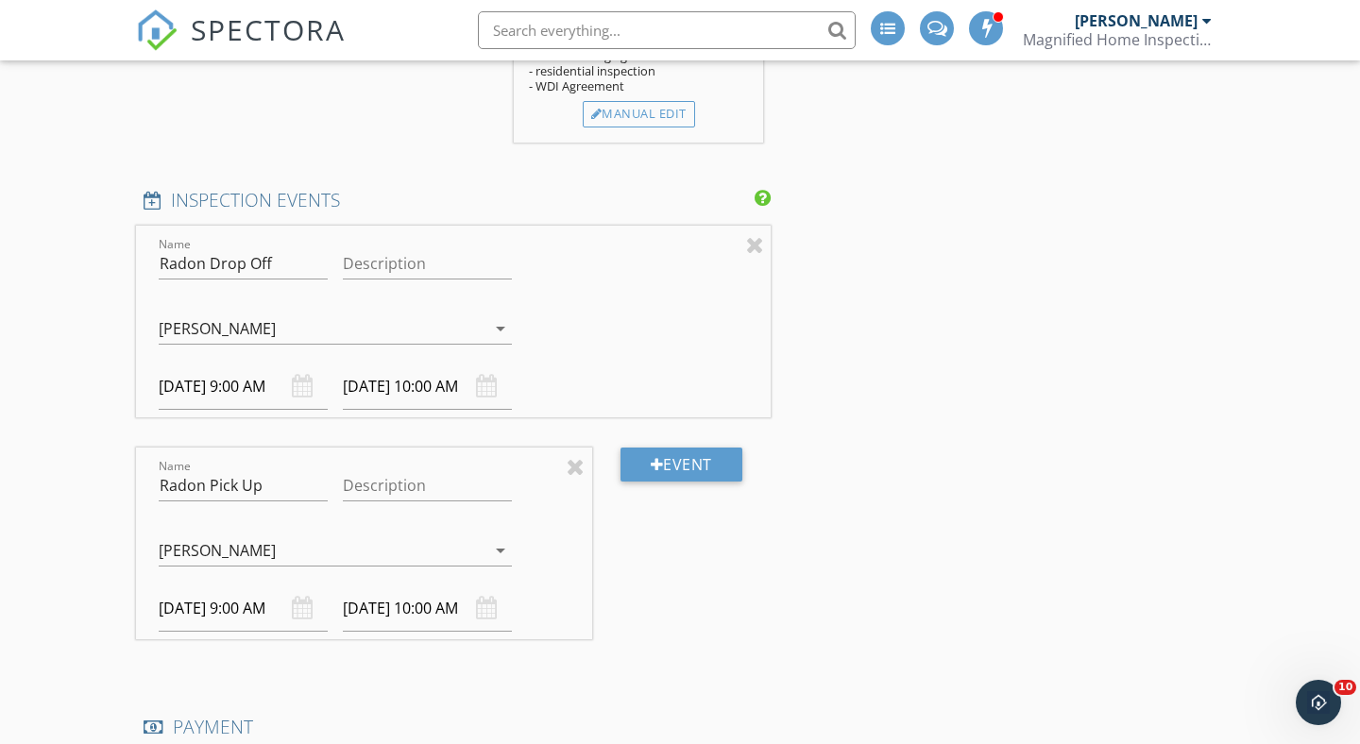
scroll to position [1814, 0]
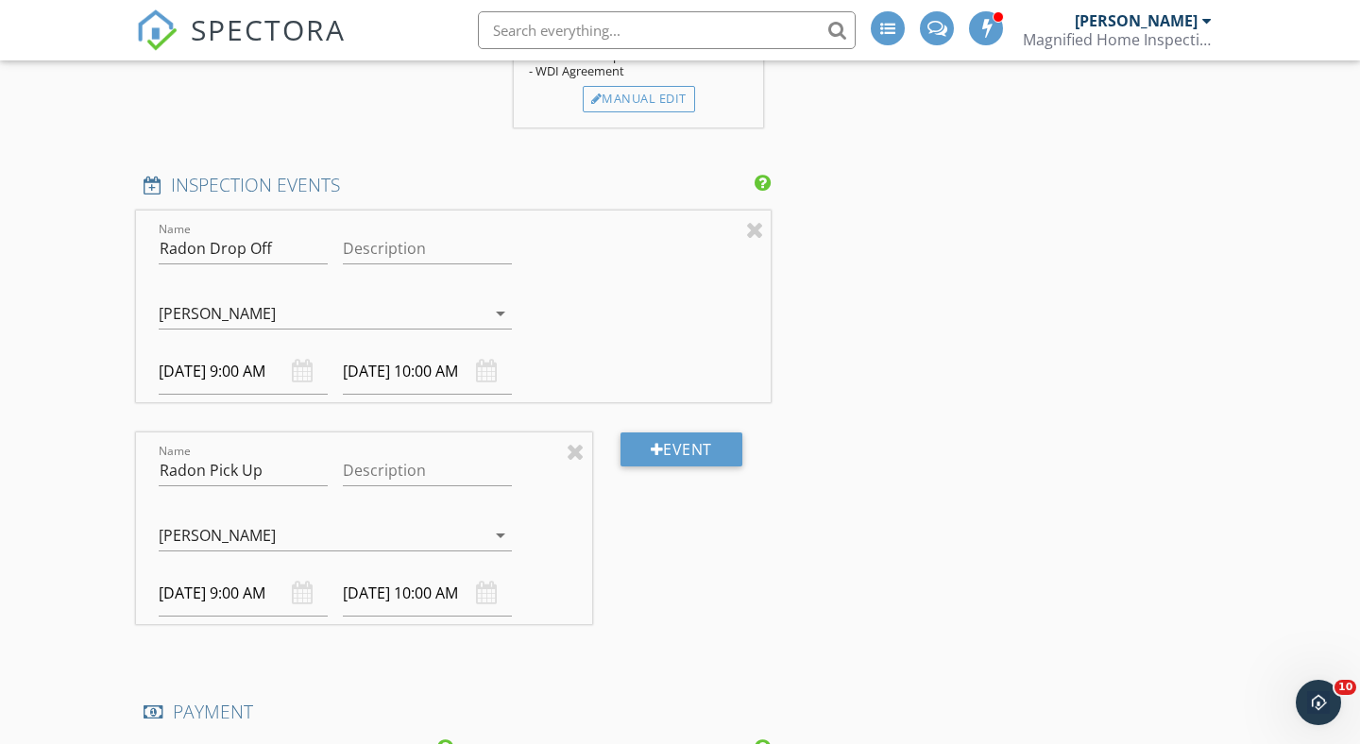
click at [491, 304] on icon "arrow_drop_down" at bounding box center [500, 313] width 23 height 23
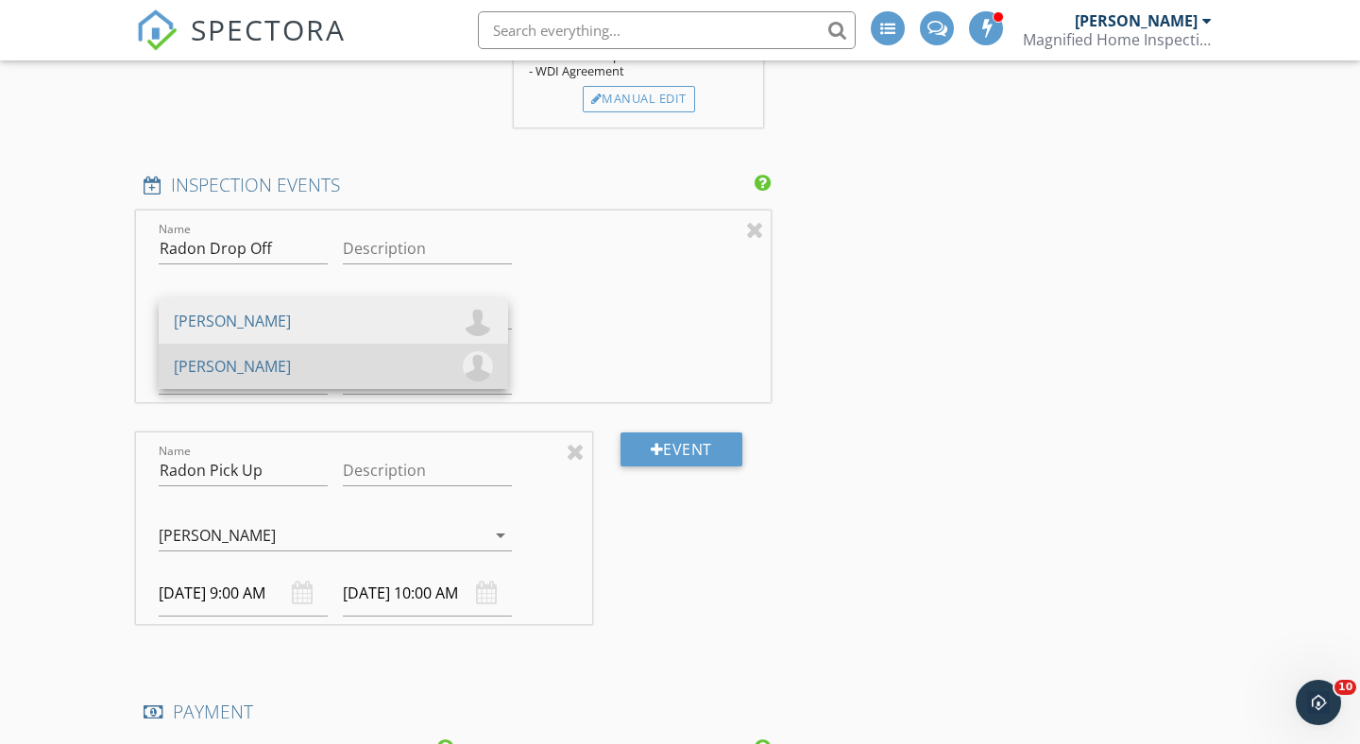
click at [297, 360] on div "[PERSON_NAME]" at bounding box center [333, 366] width 319 height 30
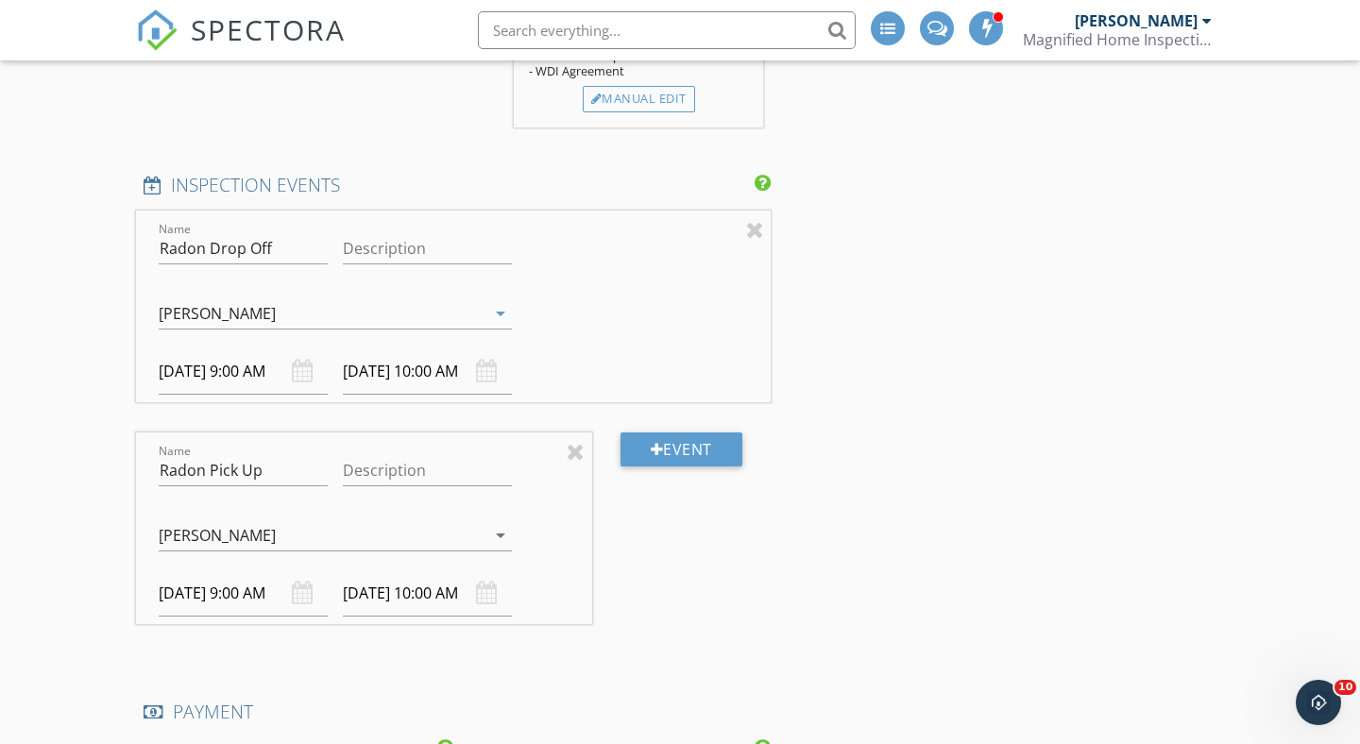
click at [495, 534] on icon "arrow_drop_down" at bounding box center [500, 535] width 23 height 23
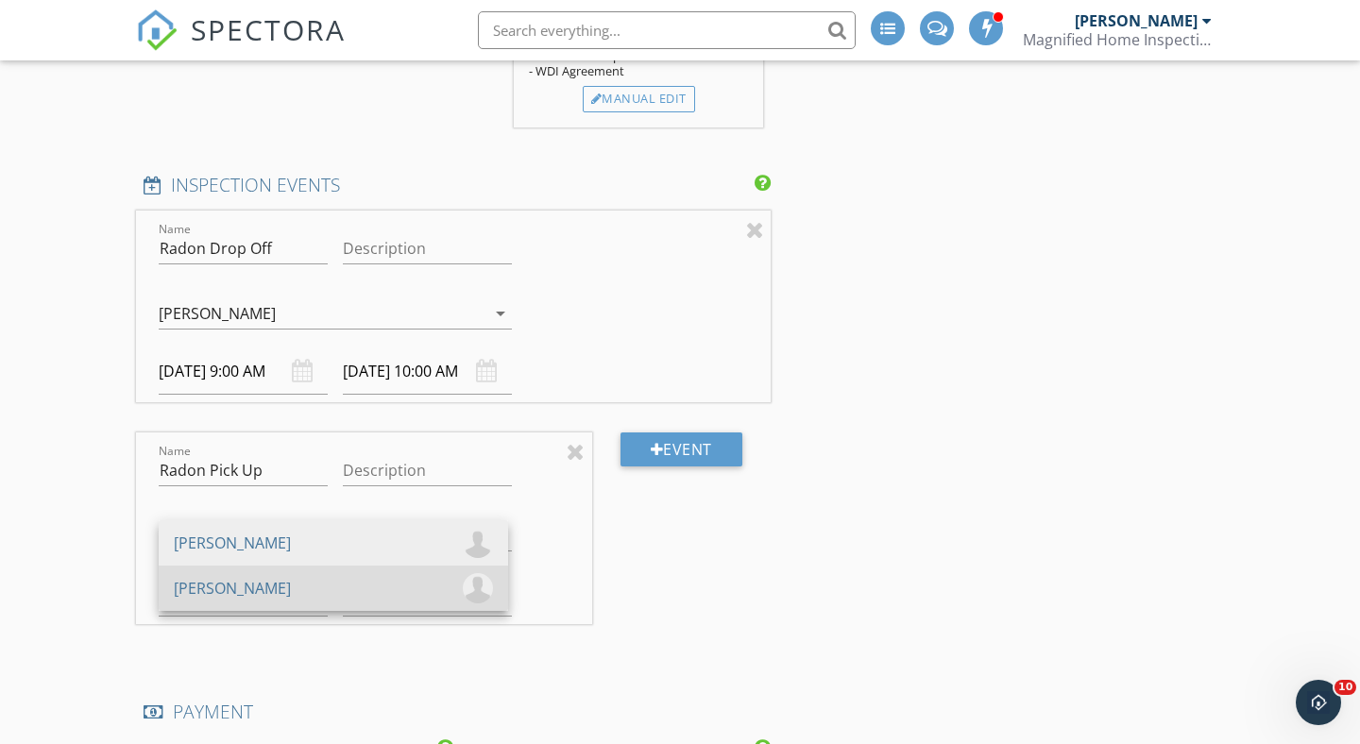
click at [252, 597] on div "[PERSON_NAME]" at bounding box center [232, 588] width 117 height 30
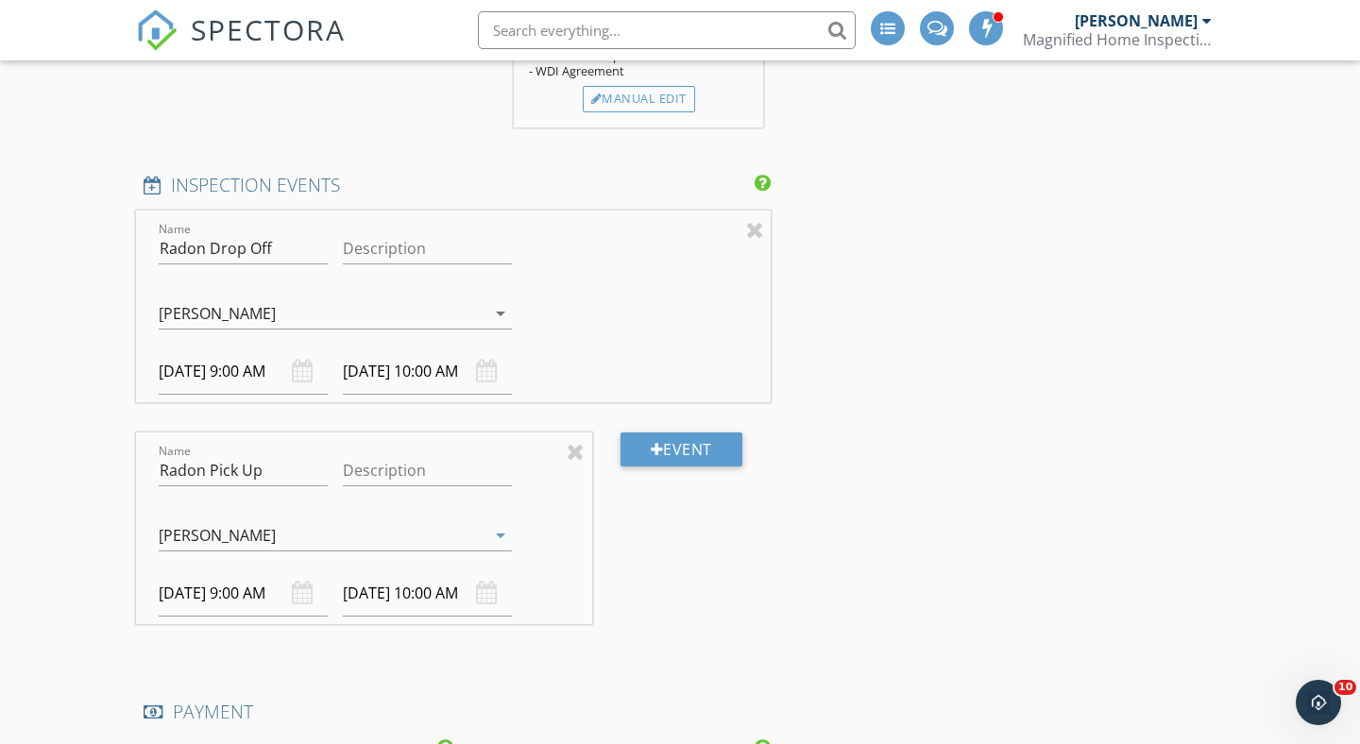
click at [43, 530] on div "New Inspection Click here to use the New Order Form INSPECTOR Marc Hagerthey Da…" at bounding box center [680, 292] width 1360 height 3992
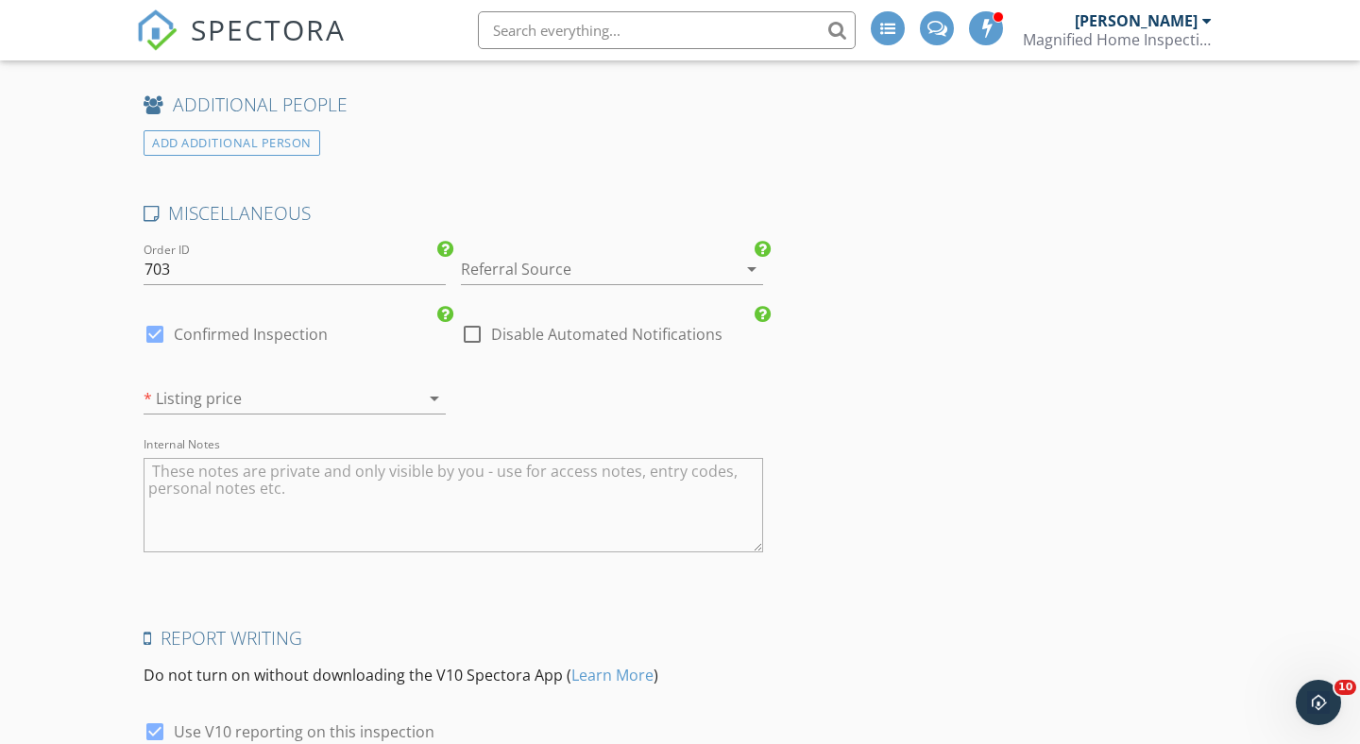
scroll to position [3094, 0]
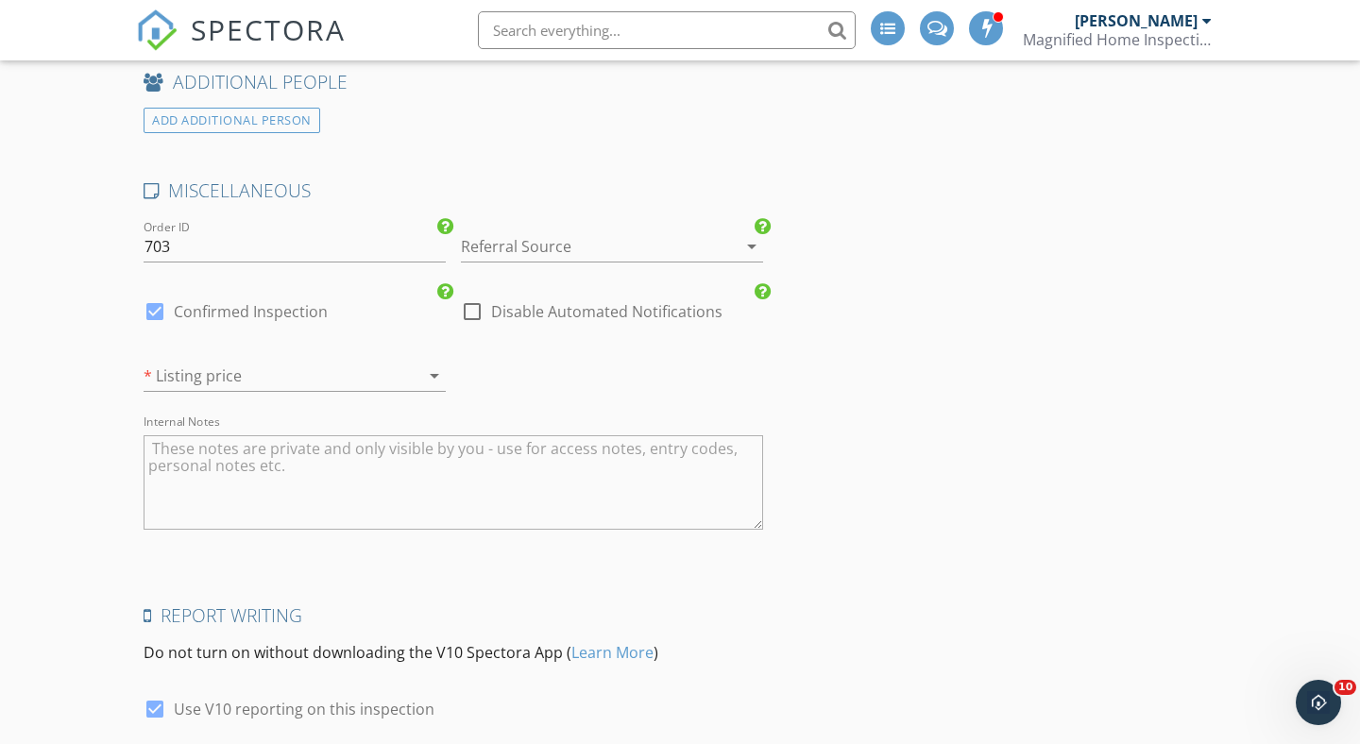
click at [430, 372] on icon "arrow_drop_down" at bounding box center [434, 376] width 23 height 23
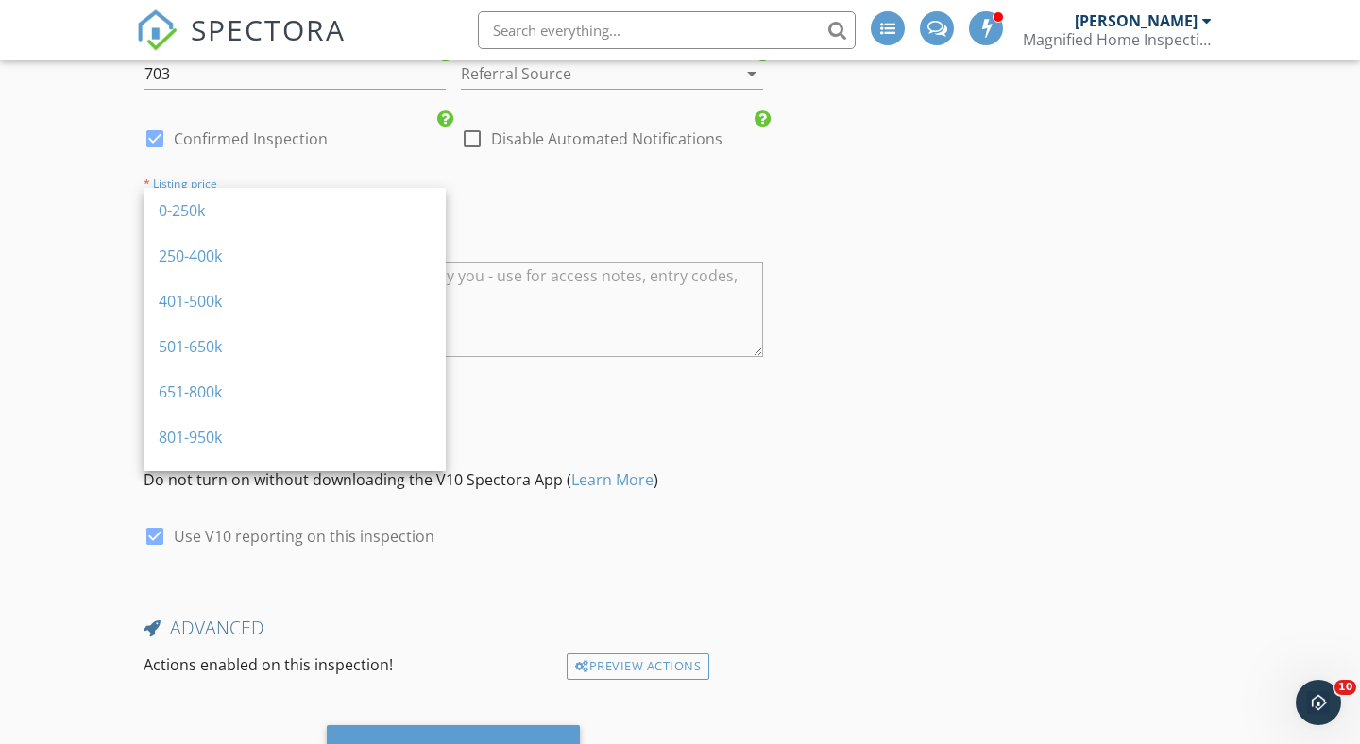
scroll to position [3358, 0]
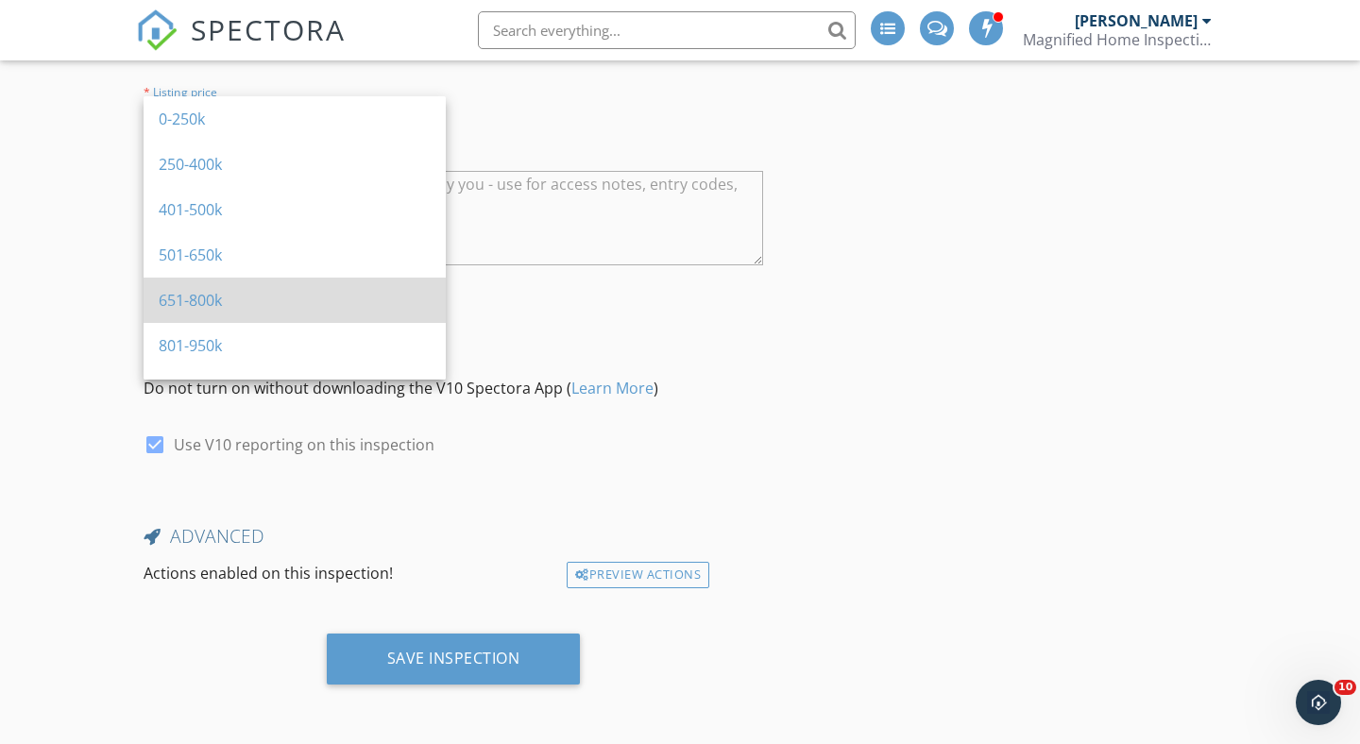
click at [213, 303] on div "651-800k" at bounding box center [295, 300] width 272 height 23
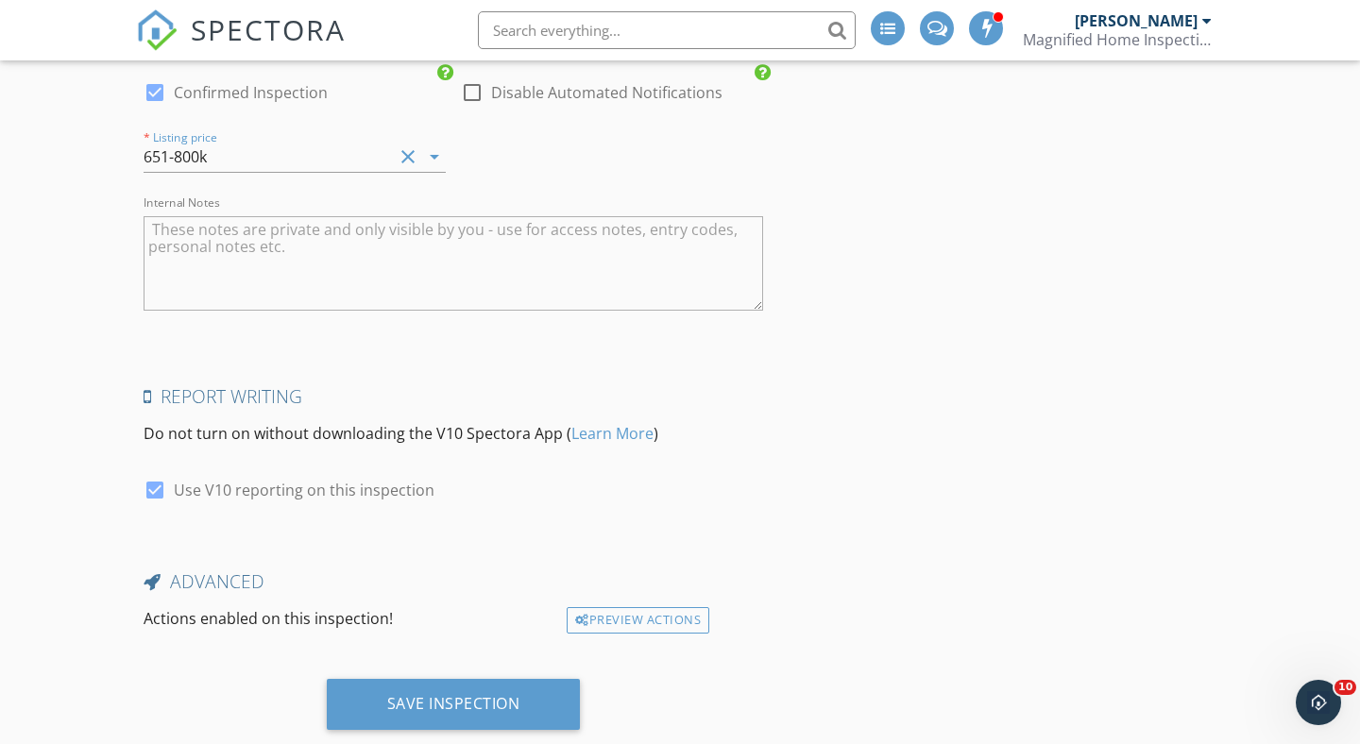
scroll to position [3388, 0]
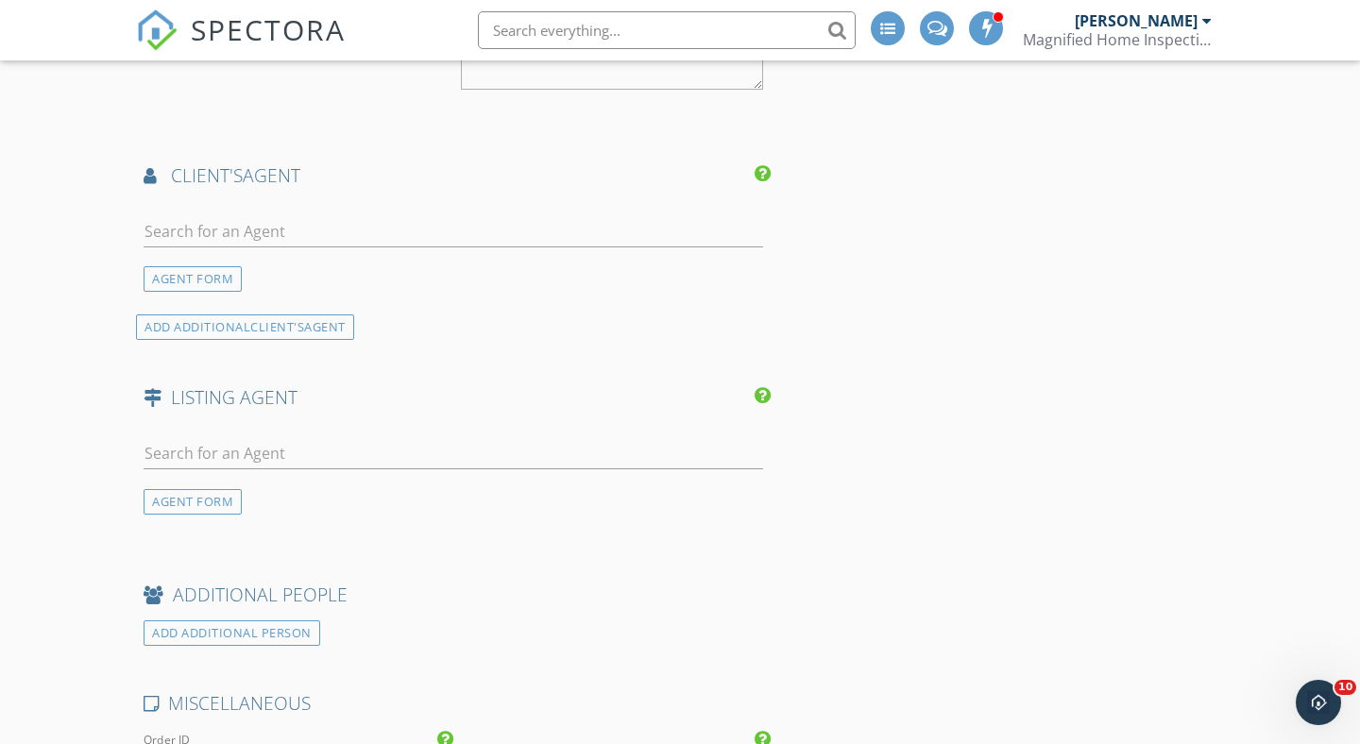
scroll to position [2592, 0]
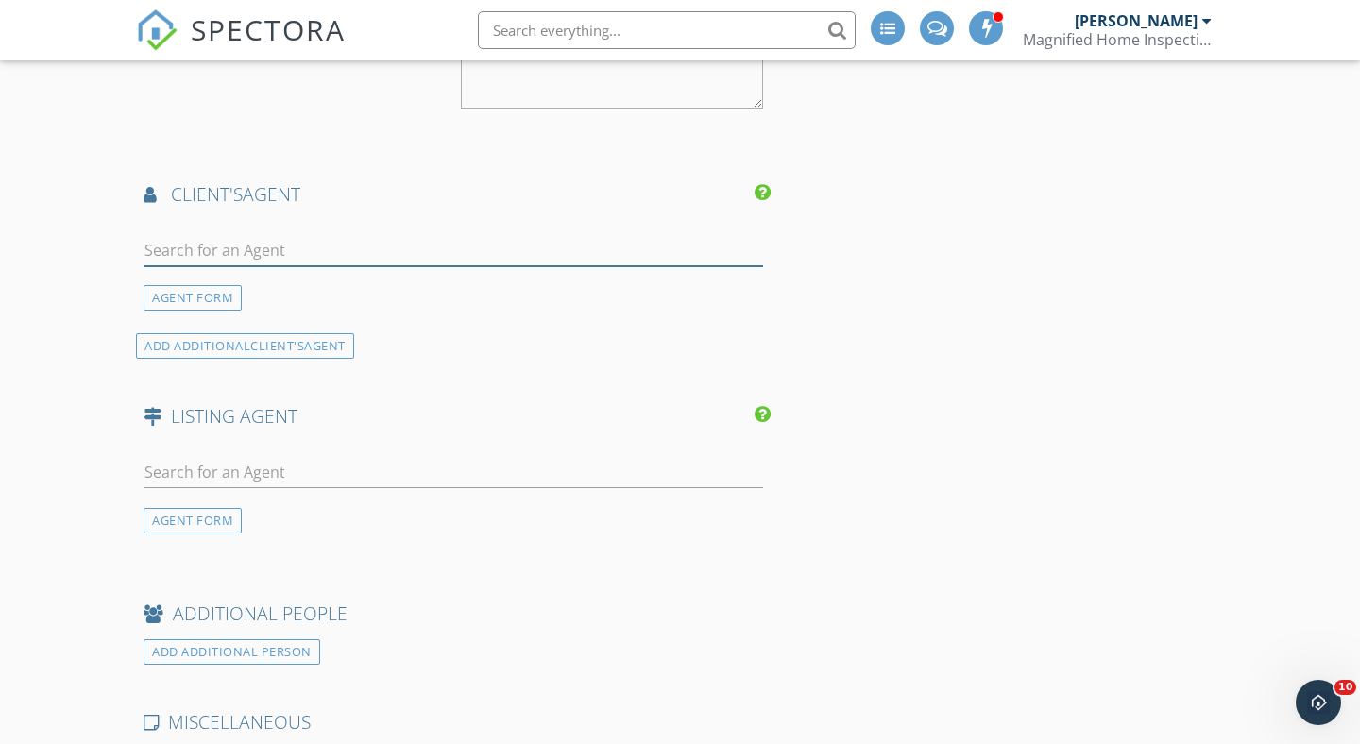
click at [262, 239] on input "text" at bounding box center [453, 250] width 619 height 31
type input "Chris Drewer"
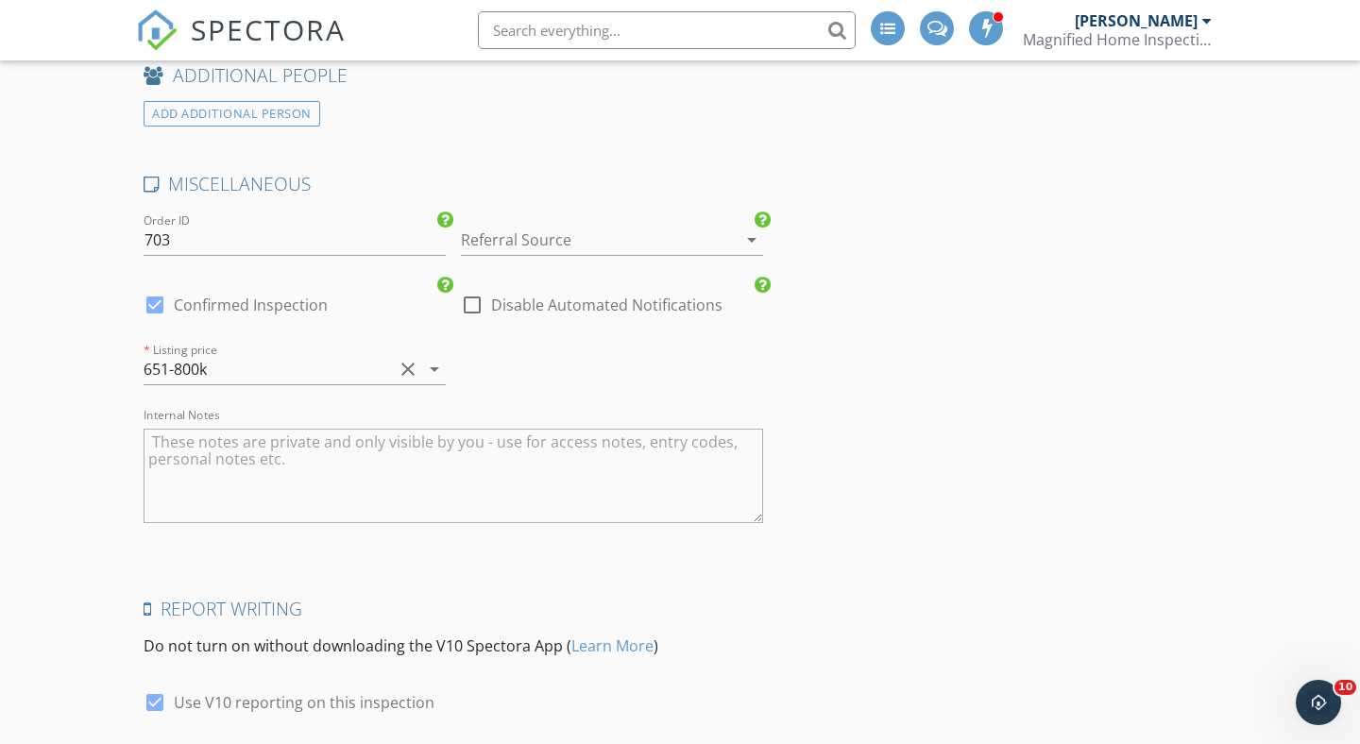
scroll to position [3128, 0]
click at [754, 245] on icon "arrow_drop_down" at bounding box center [751, 242] width 23 height 23
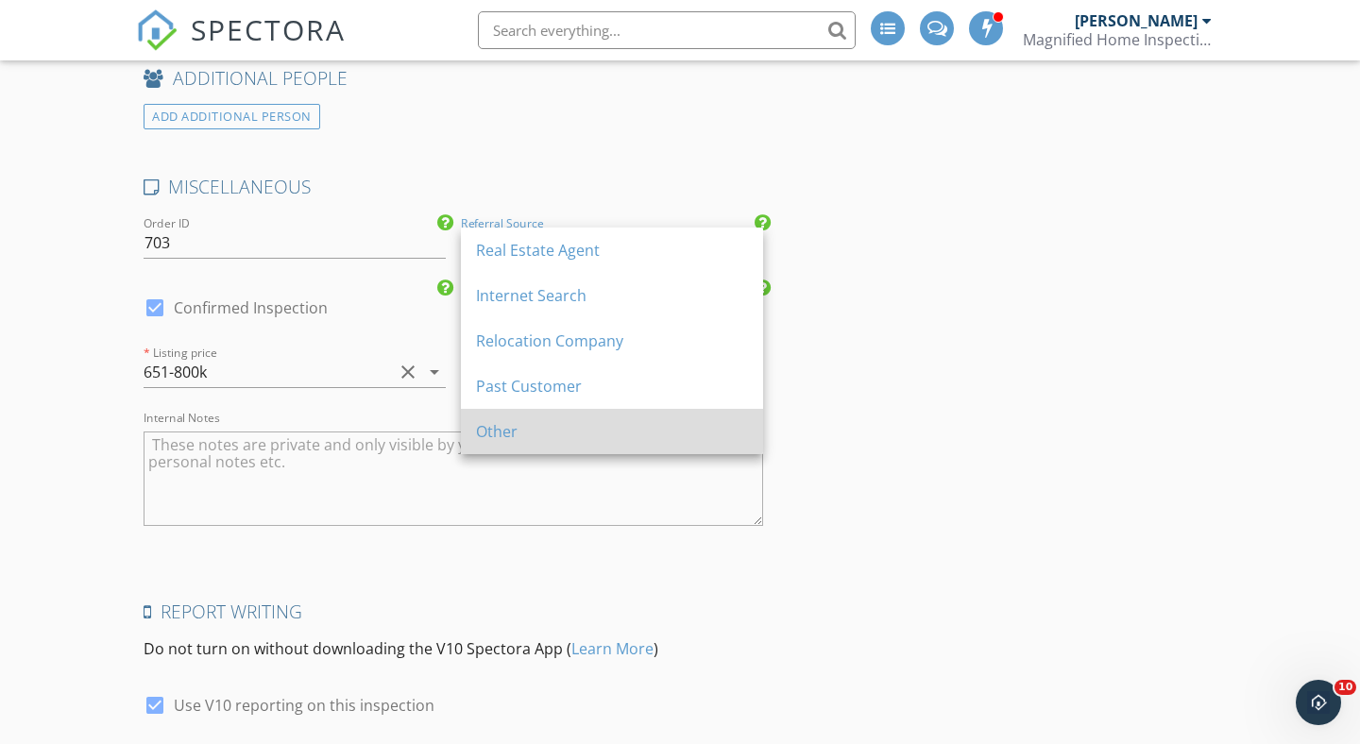
click at [507, 442] on div "Other" at bounding box center [612, 431] width 272 height 23
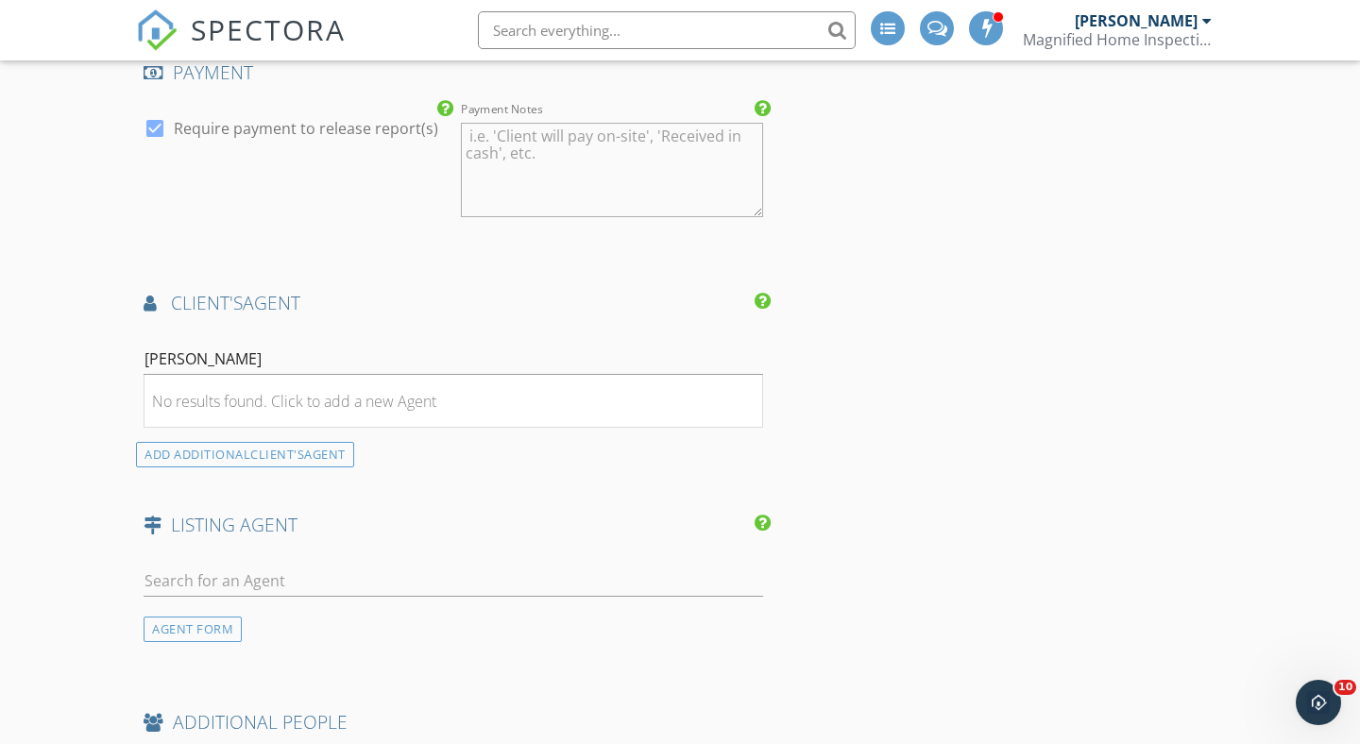
scroll to position [3388, 0]
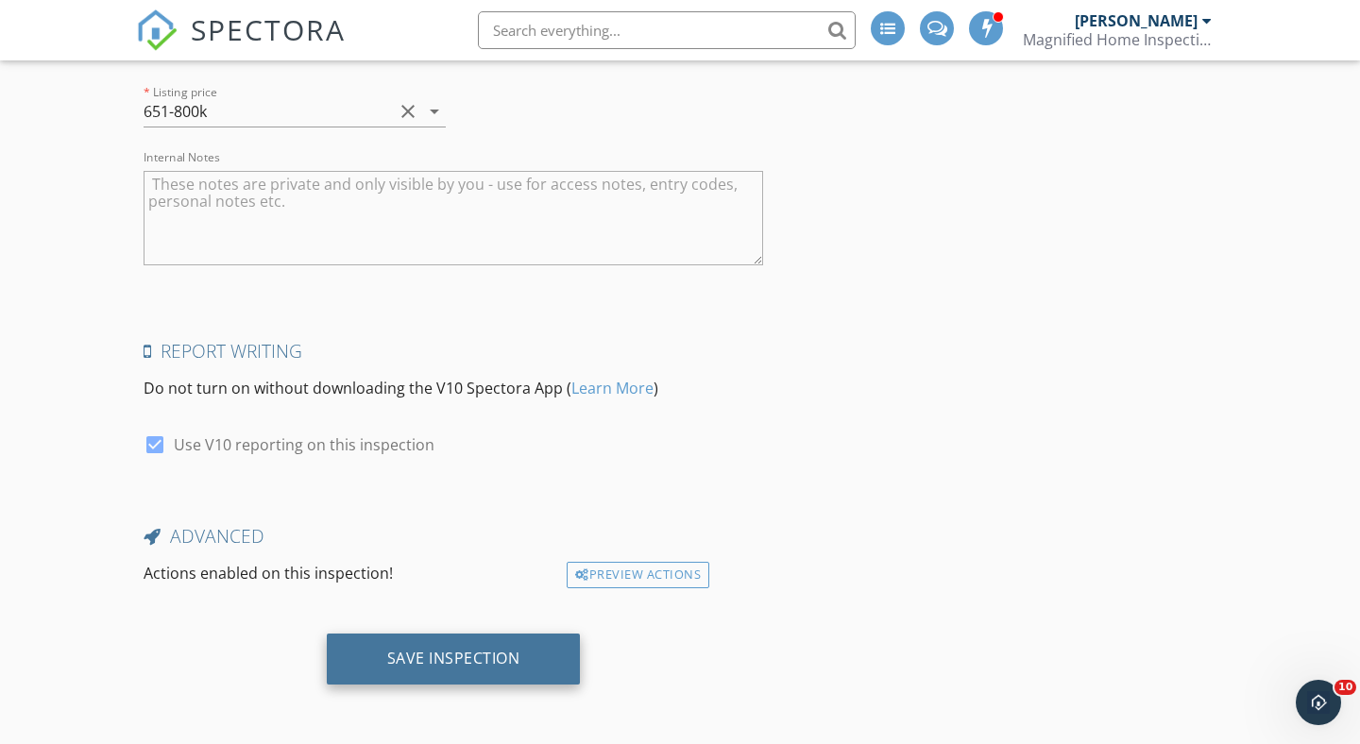
click at [458, 653] on div "Save Inspection" at bounding box center [453, 658] width 133 height 19
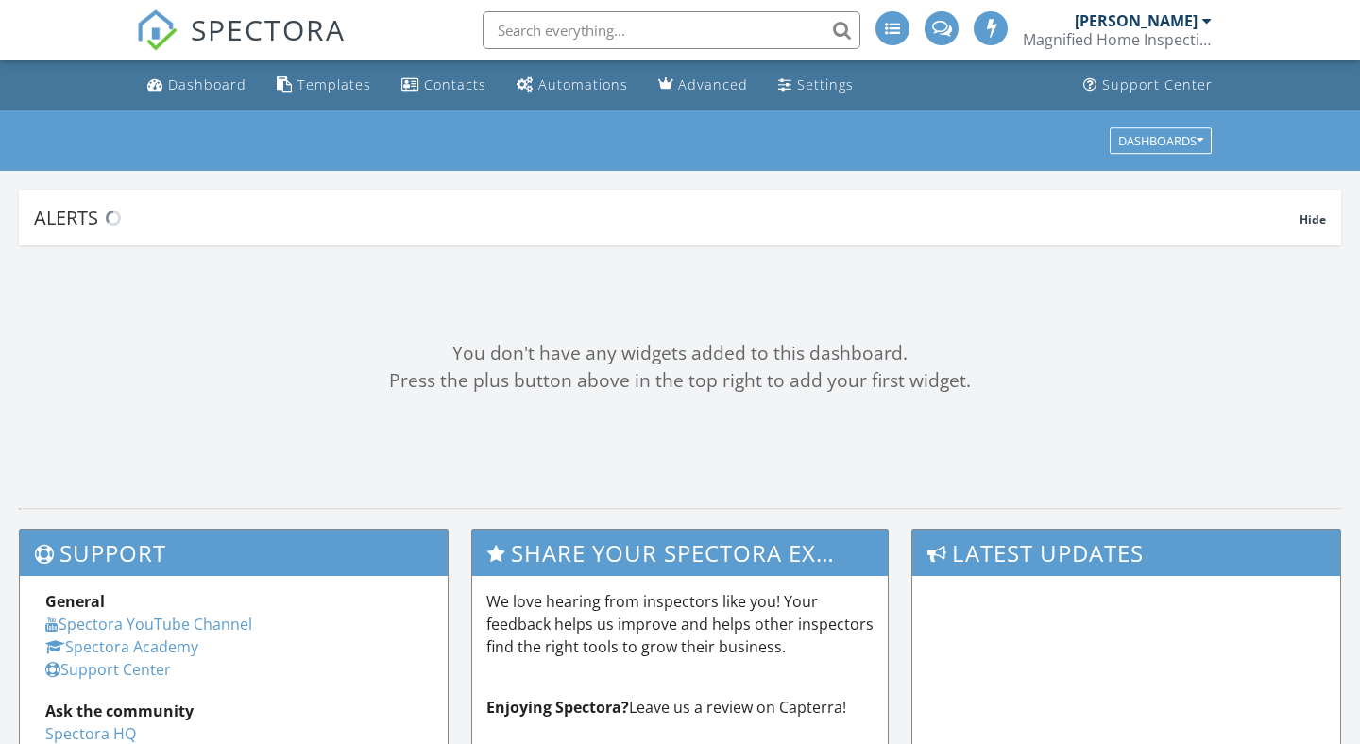
click at [573, 26] on input "text" at bounding box center [672, 30] width 378 height 38
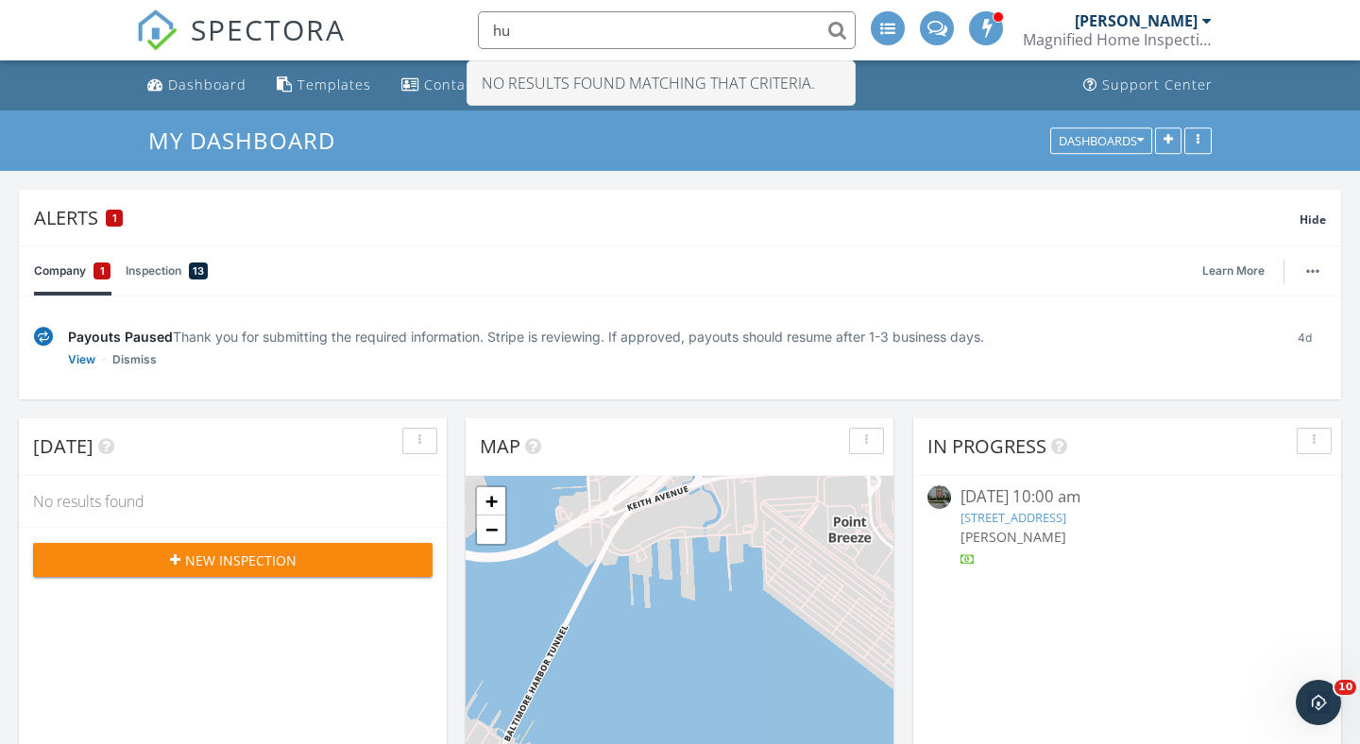
type input "h"
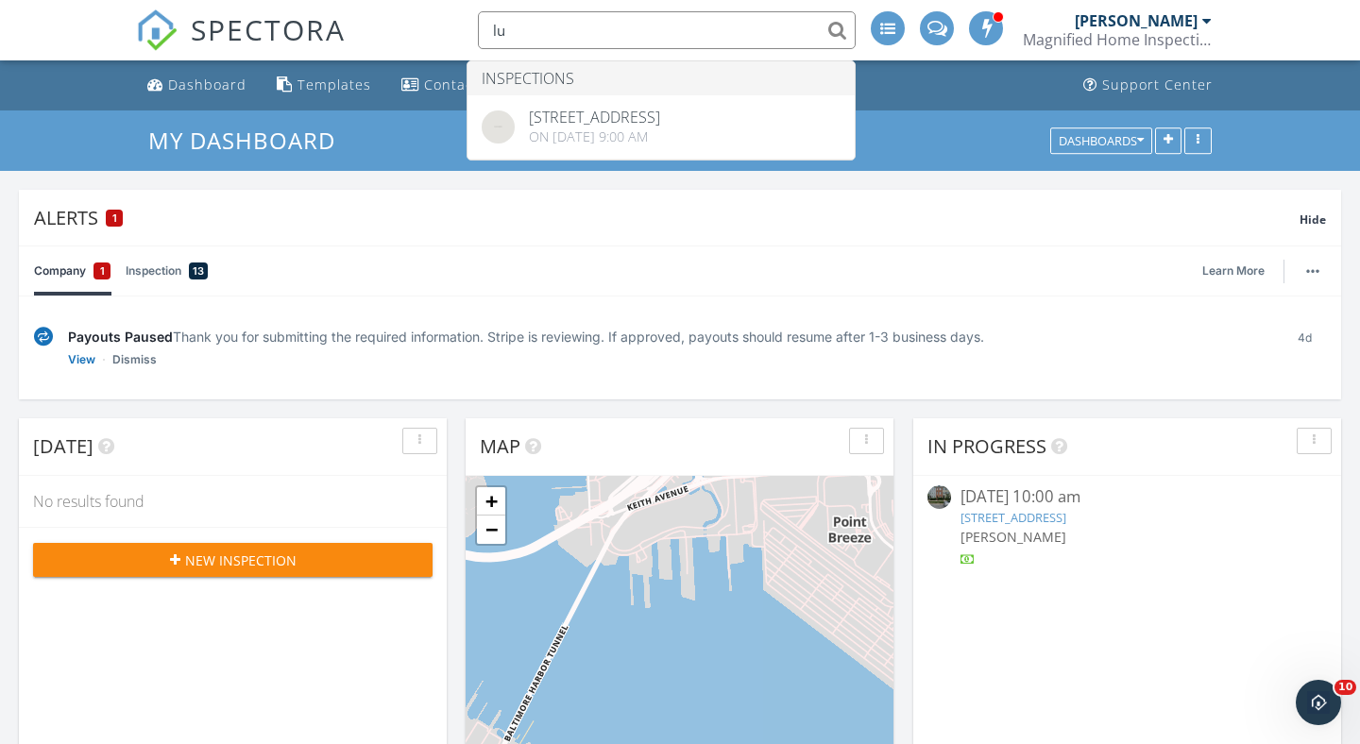
type input "l"
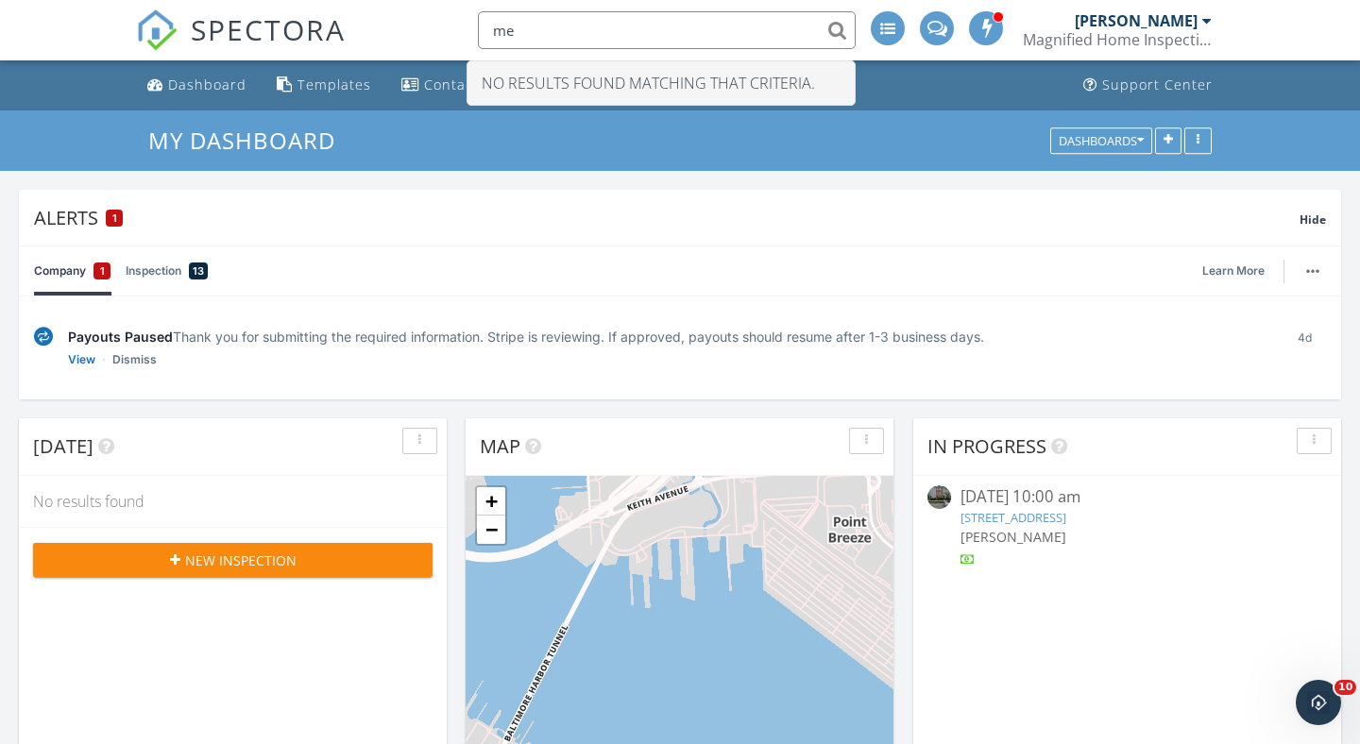
type input "m"
type input "benesh"
click at [51, 274] on link "Company 1" at bounding box center [72, 270] width 76 height 49
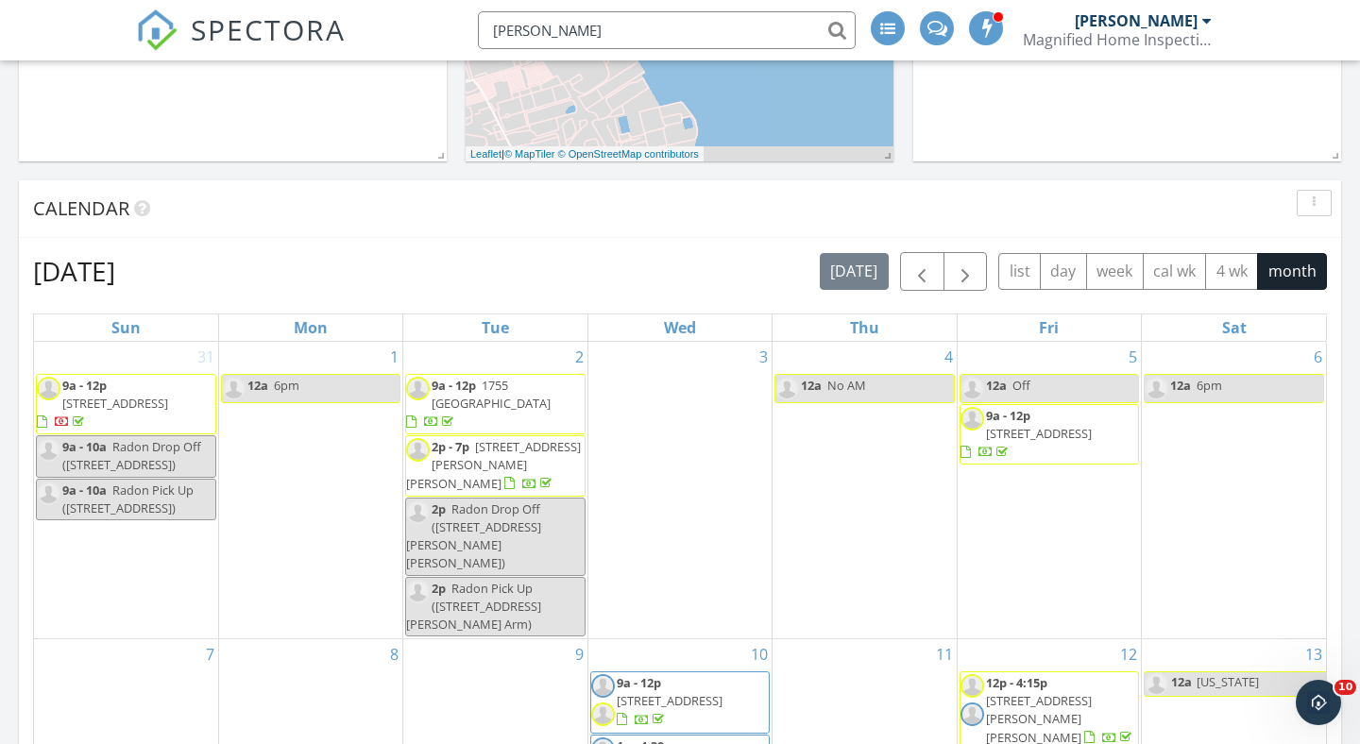
scroll to position [806, 0]
click at [961, 273] on span "button" at bounding box center [965, 270] width 23 height 23
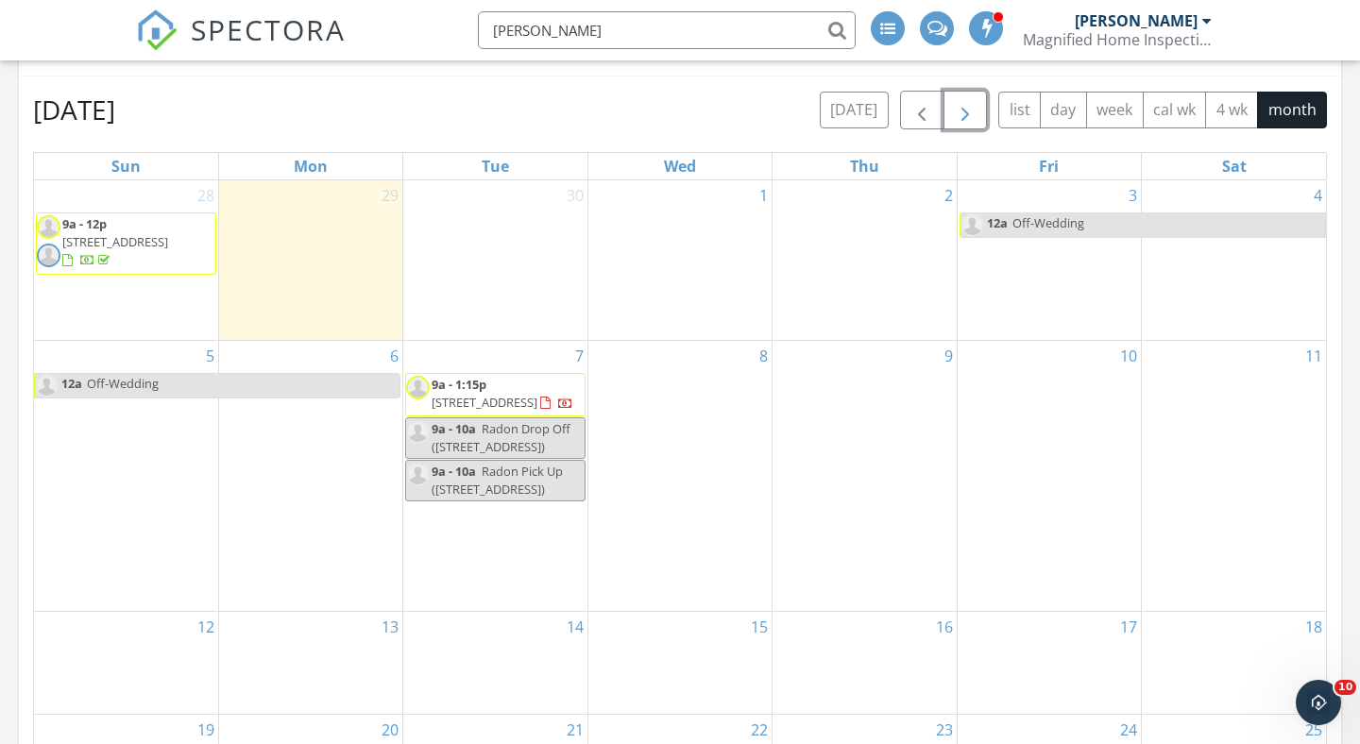
scroll to position [967, 0]
